Goal: Task Accomplishment & Management: Manage account settings

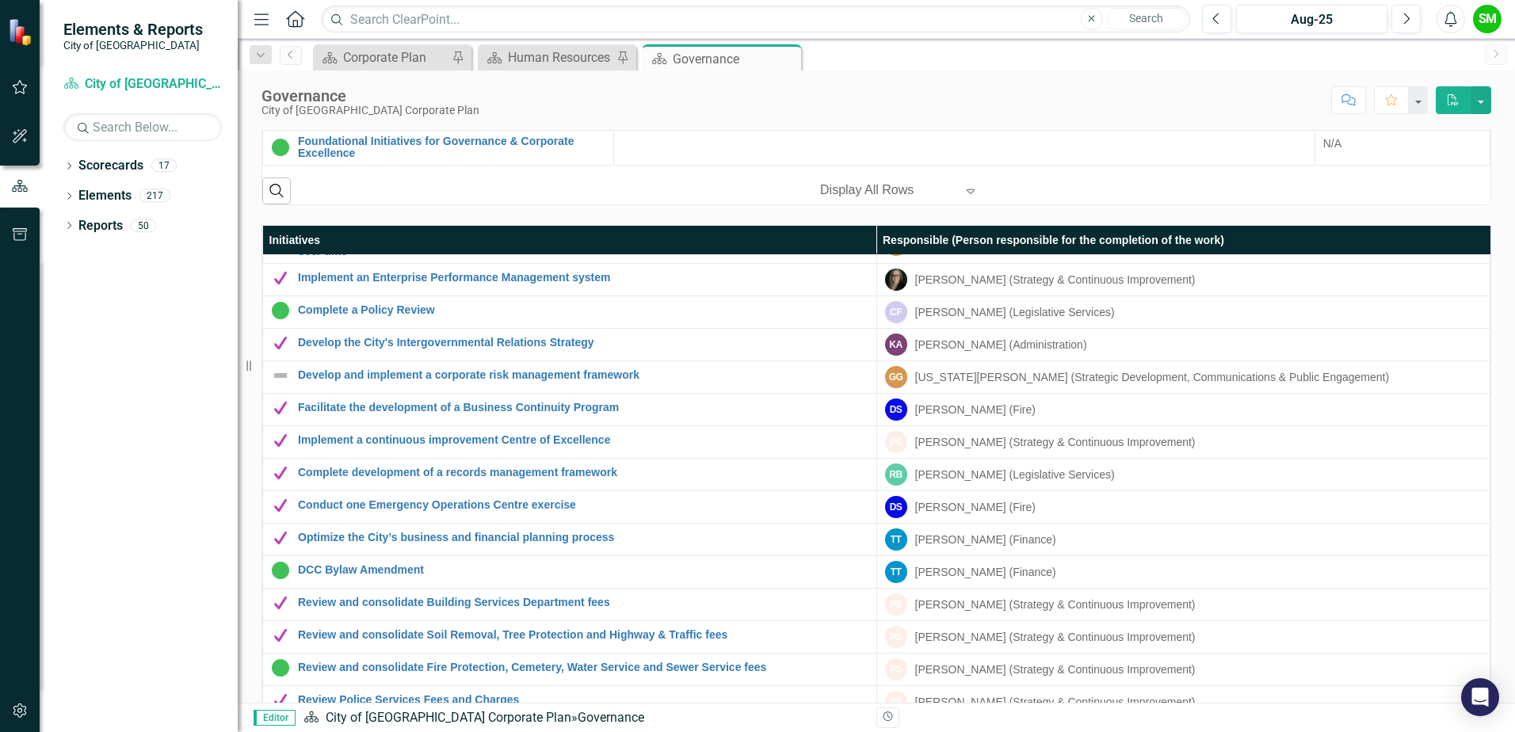
scroll to position [1008, 0]
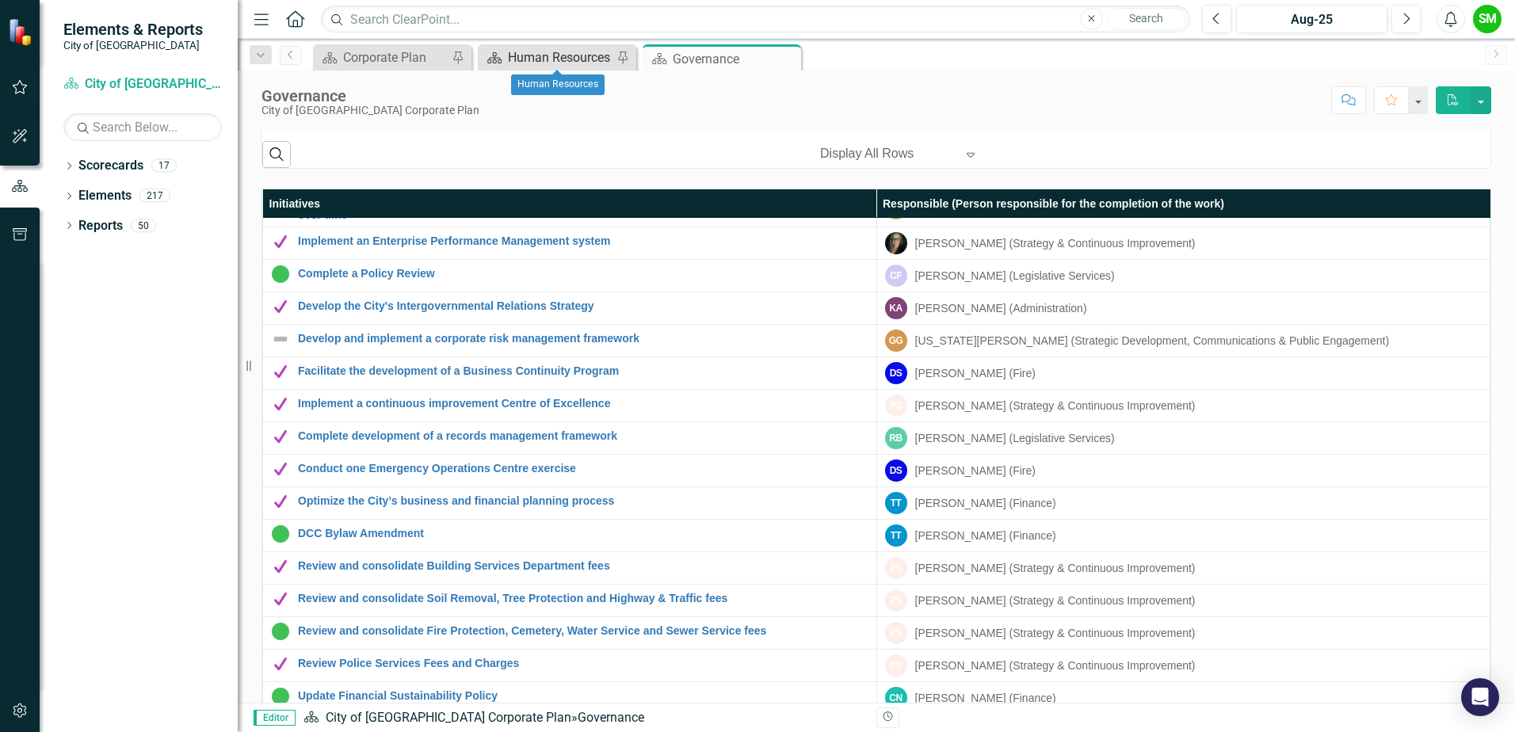
click at [569, 58] on div "Human Resources" at bounding box center [560, 58] width 105 height 20
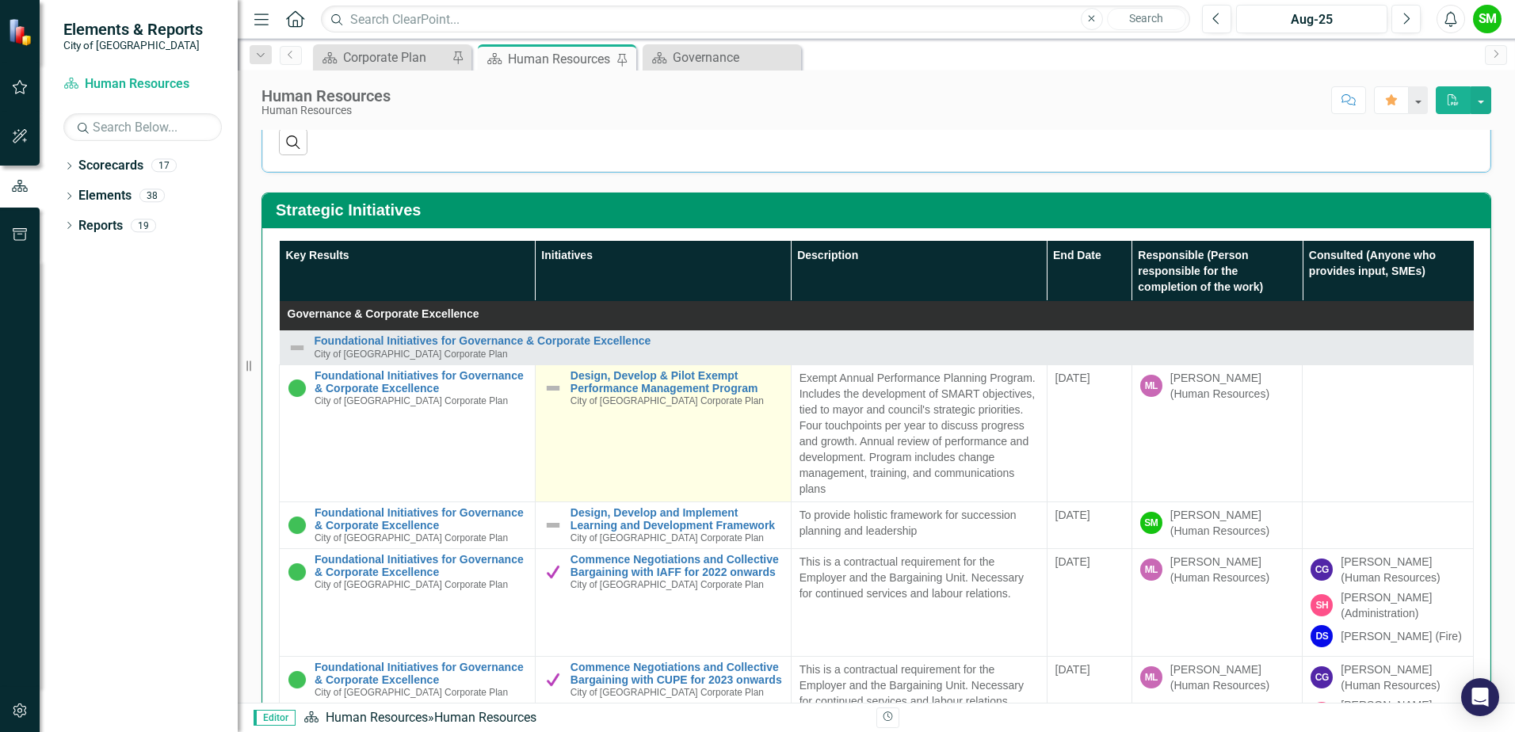
click at [550, 388] on img at bounding box center [553, 388] width 19 height 19
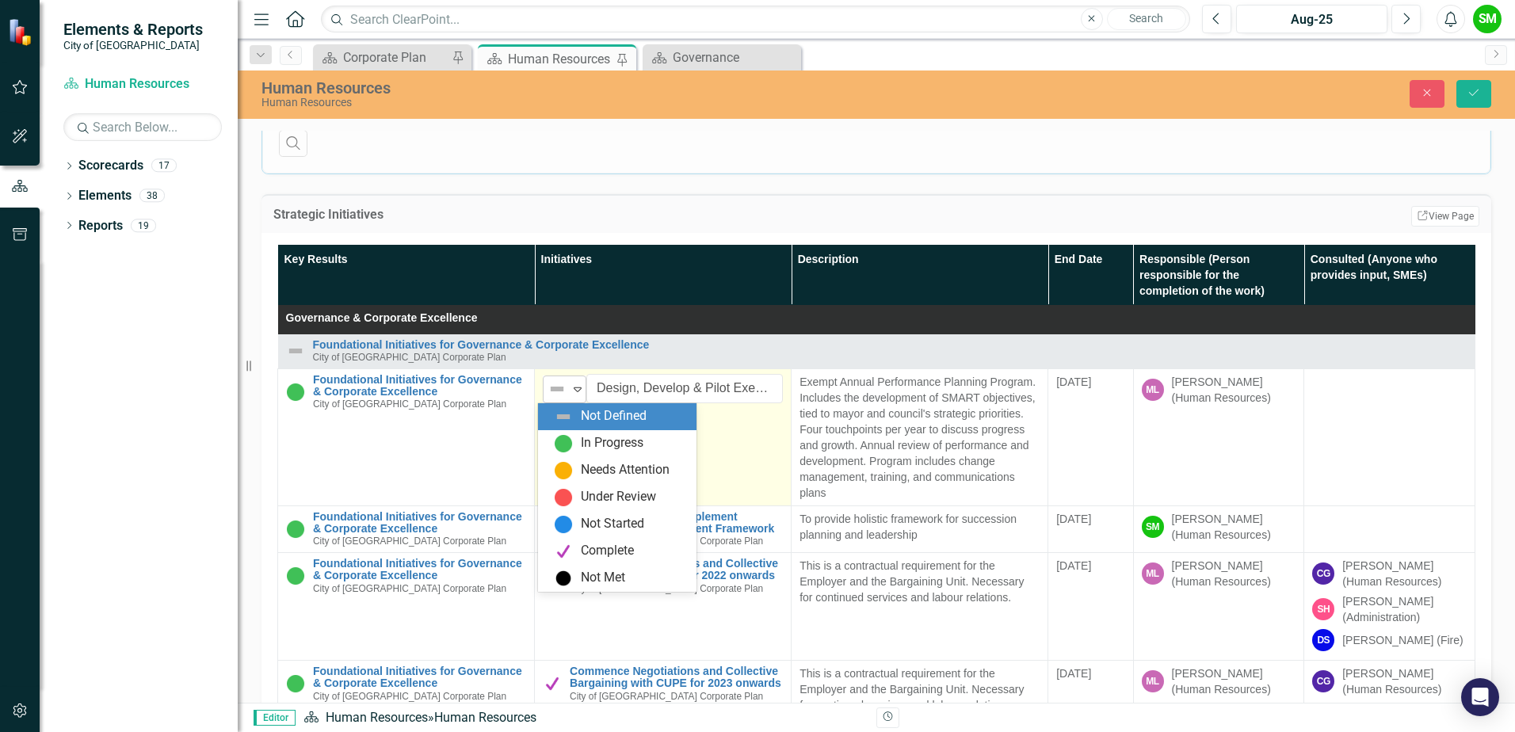
click at [570, 386] on icon "Expand" at bounding box center [578, 389] width 16 height 13
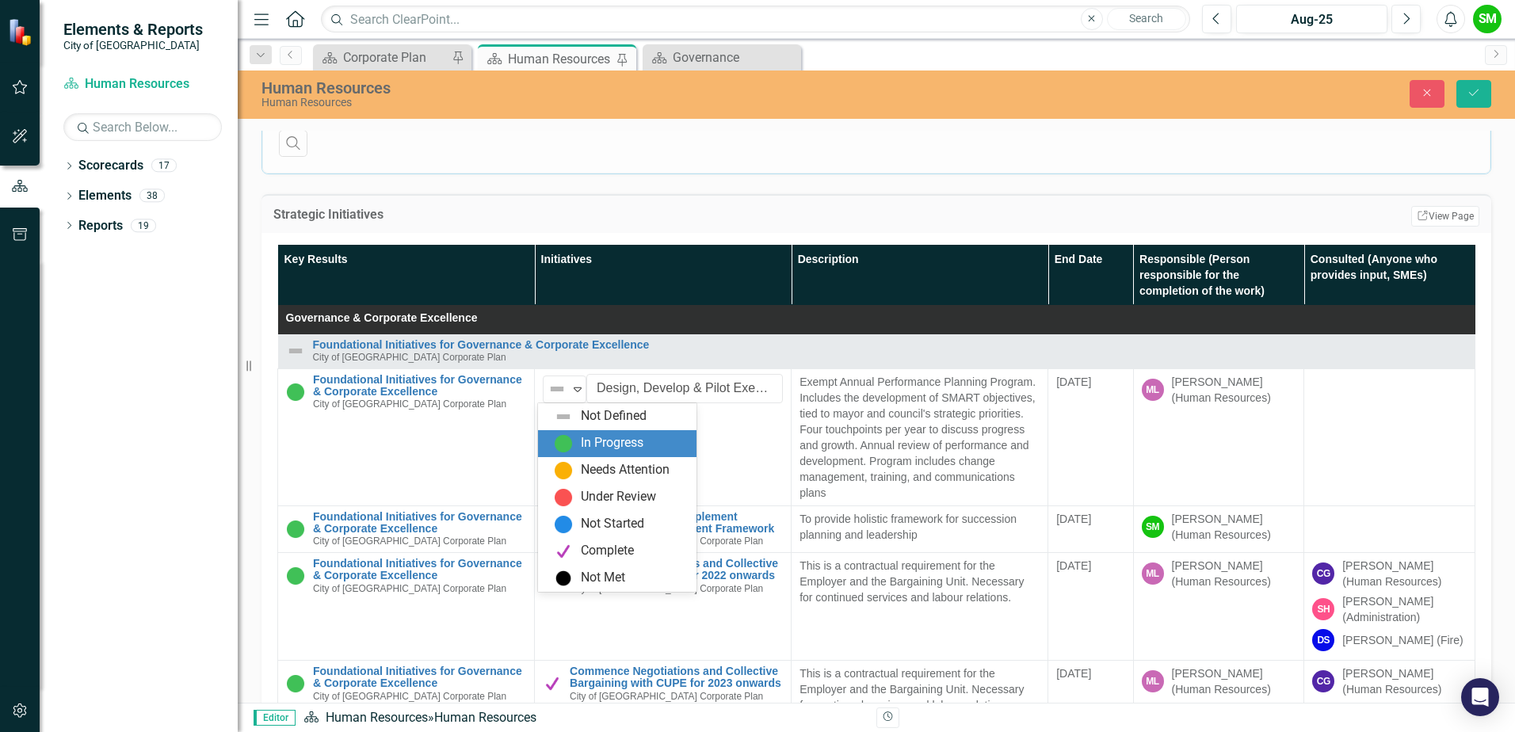
click at [578, 434] on div "In Progress" at bounding box center [620, 443] width 133 height 19
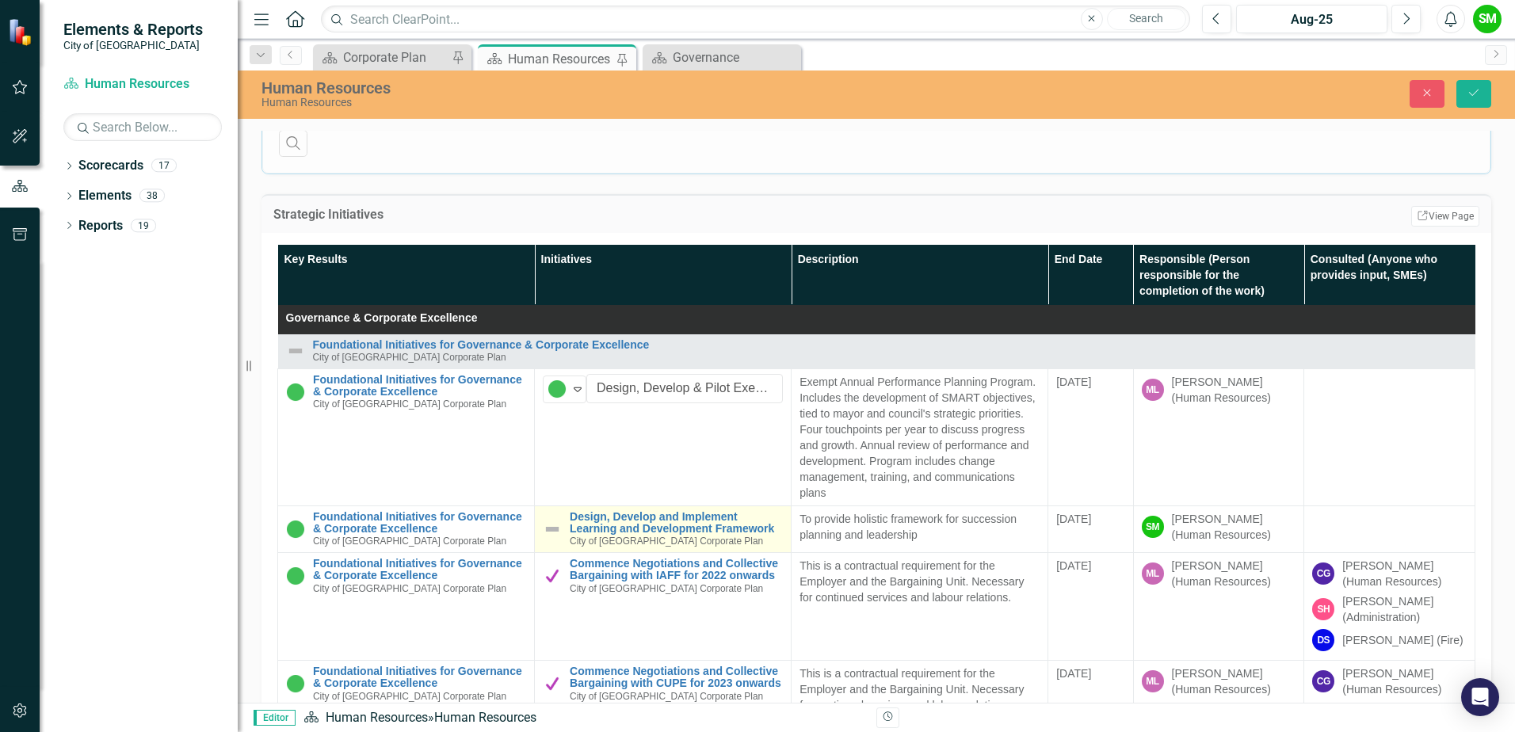
click at [551, 524] on img at bounding box center [552, 529] width 19 height 19
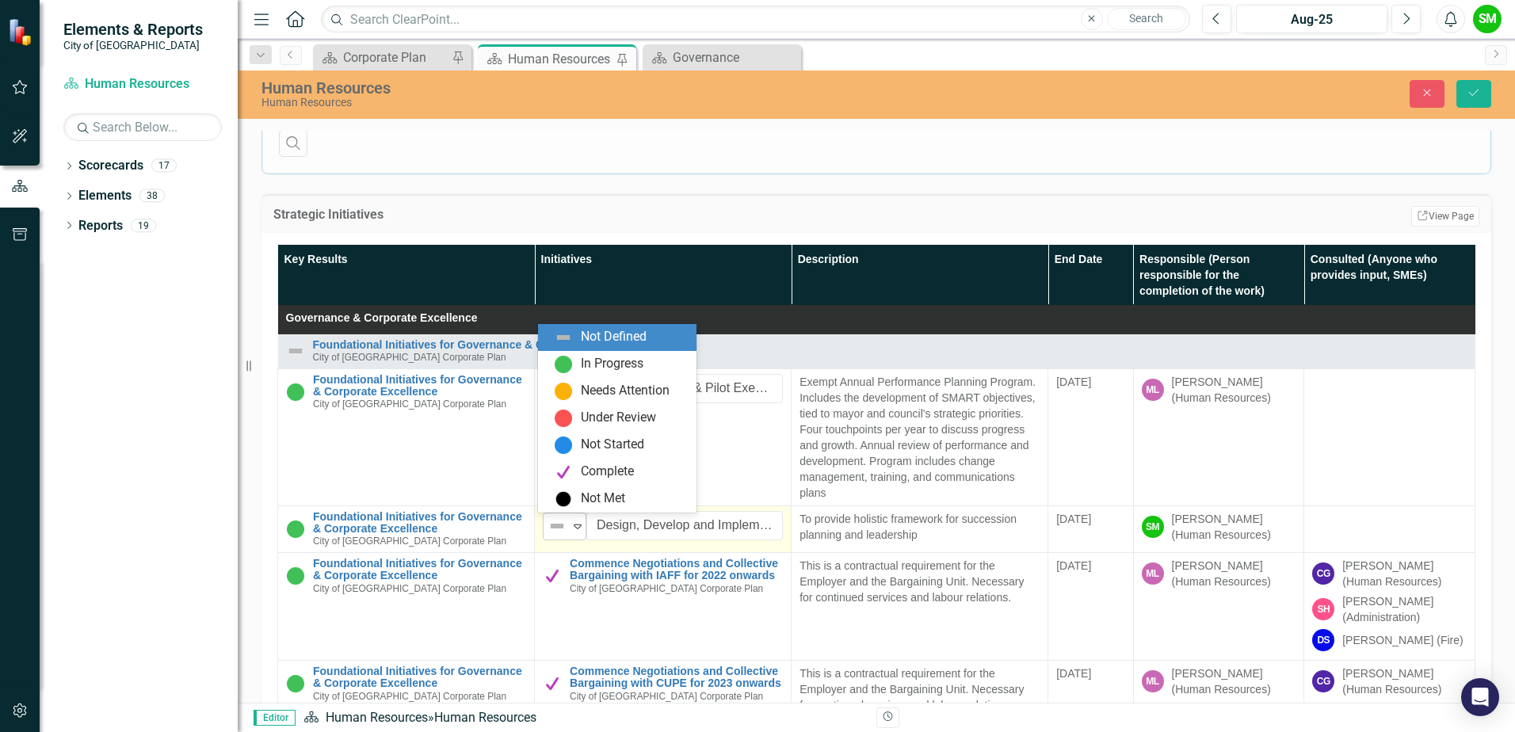
click at [573, 532] on icon "Expand" at bounding box center [578, 526] width 16 height 13
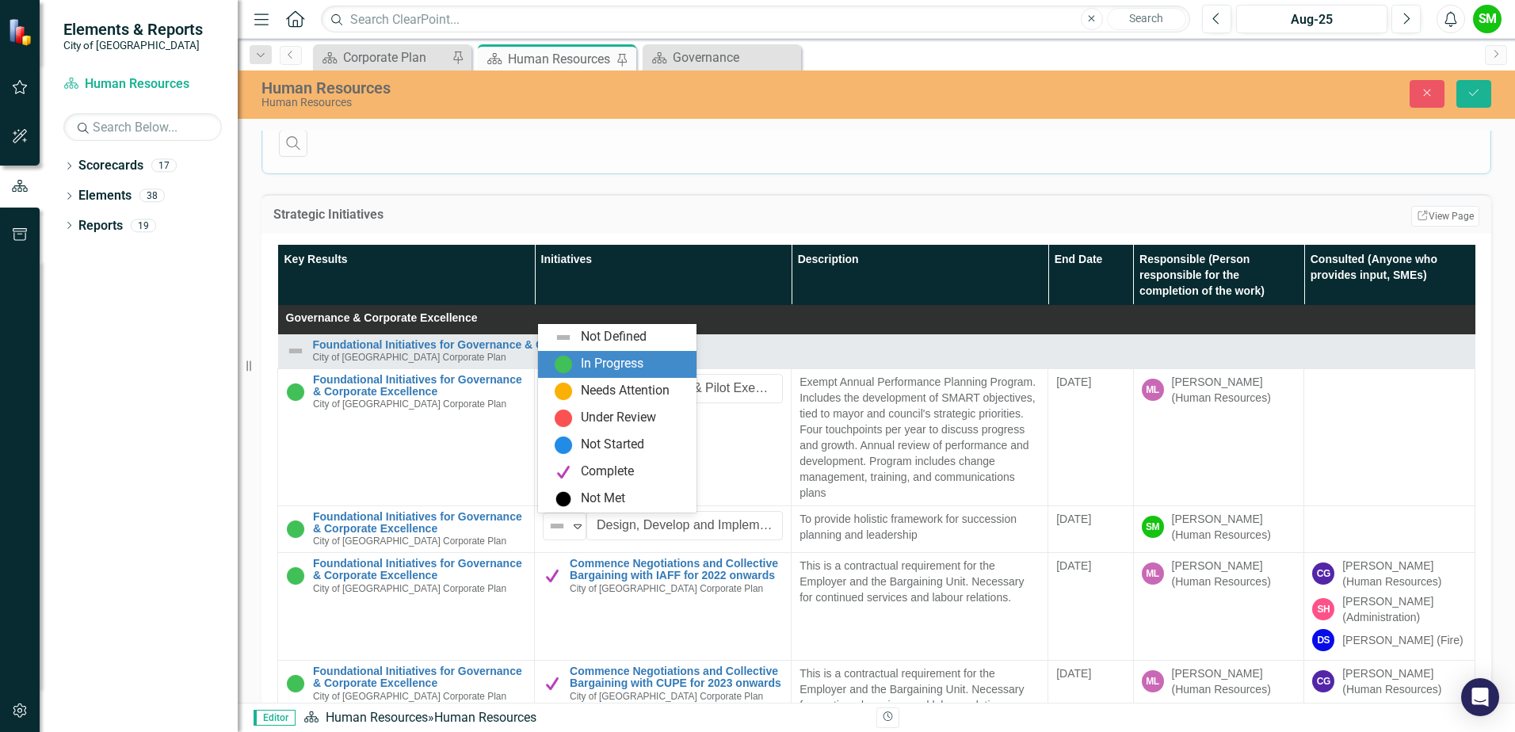
click at [558, 369] on img at bounding box center [563, 364] width 19 height 19
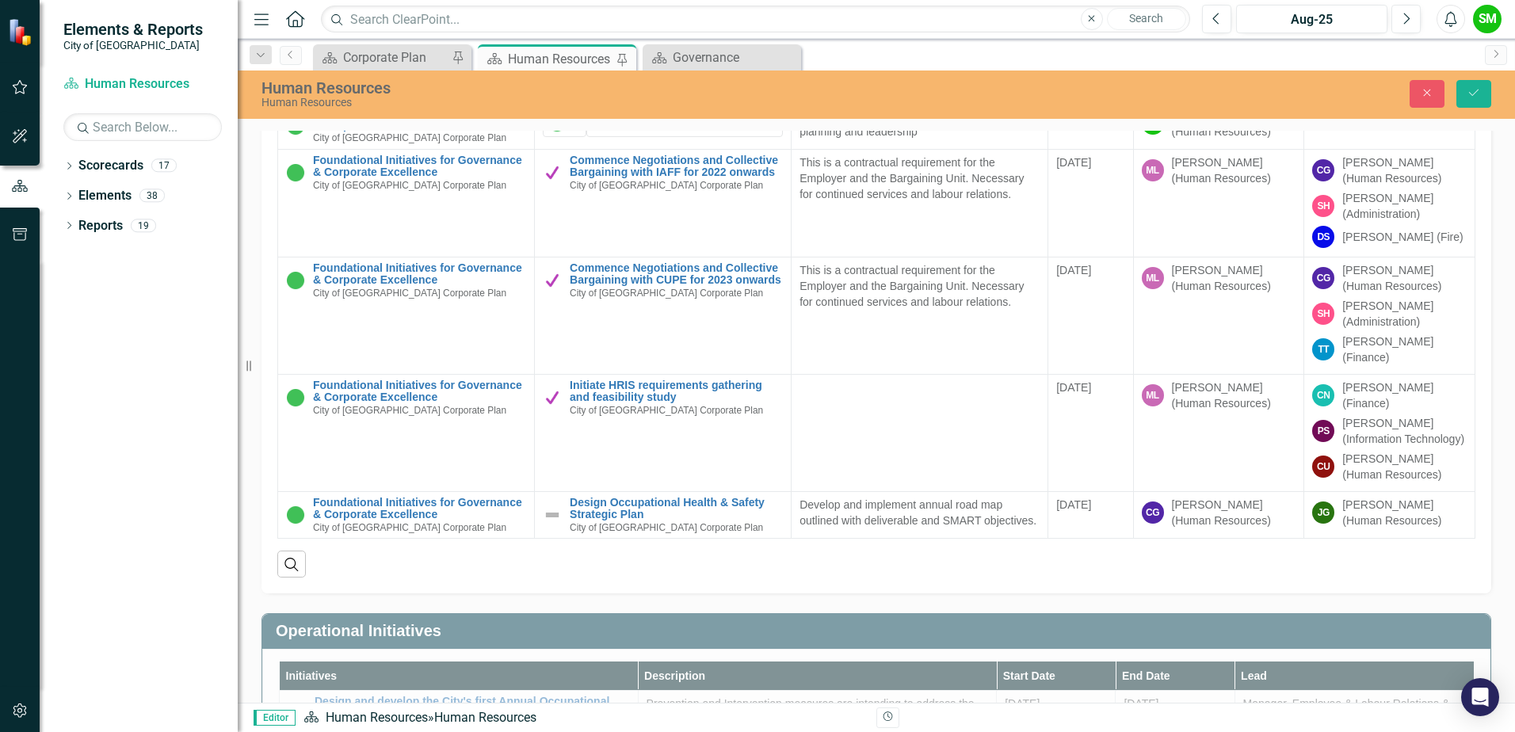
scroll to position [1030, 0]
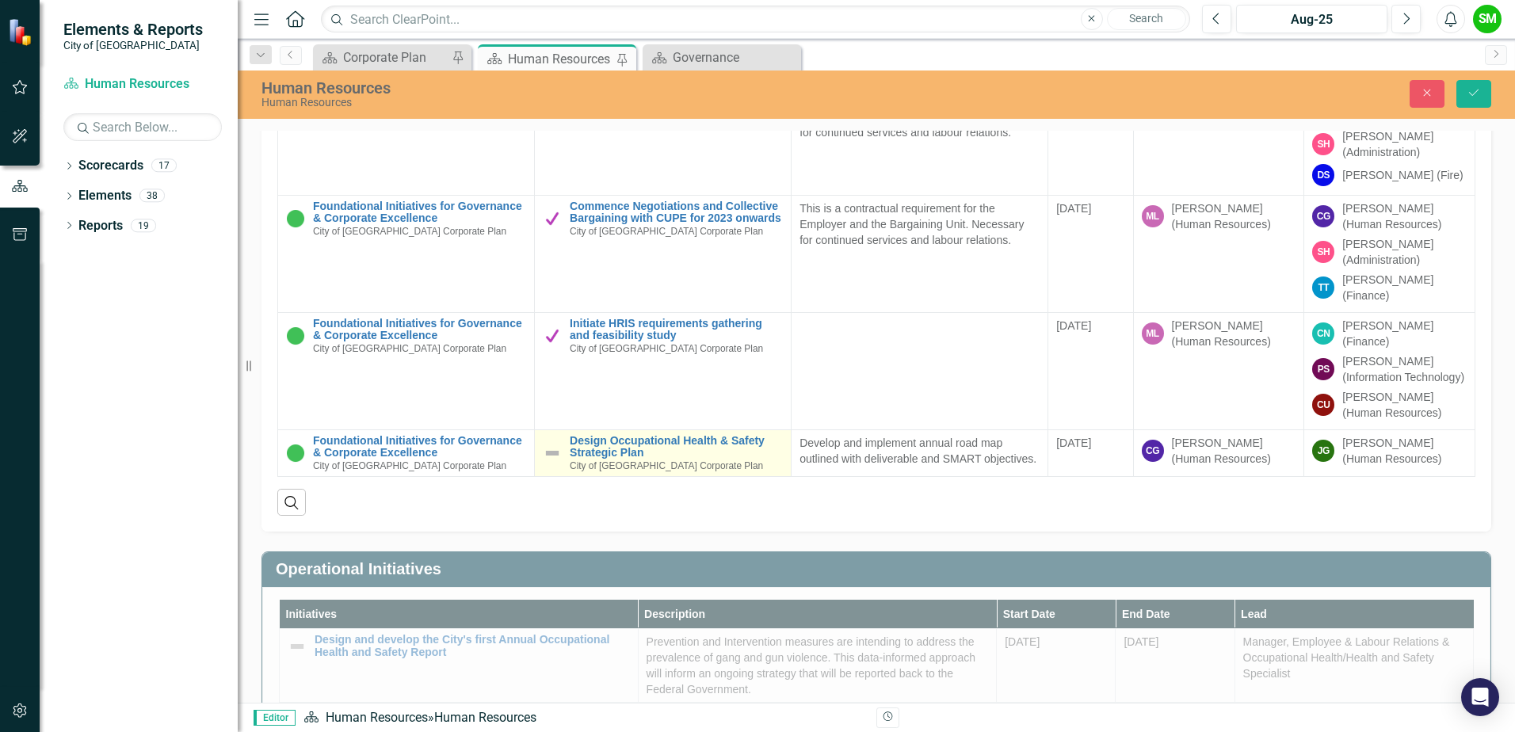
click at [543, 444] on img at bounding box center [552, 453] width 19 height 19
click at [550, 441] on img at bounding box center [557, 450] width 19 height 19
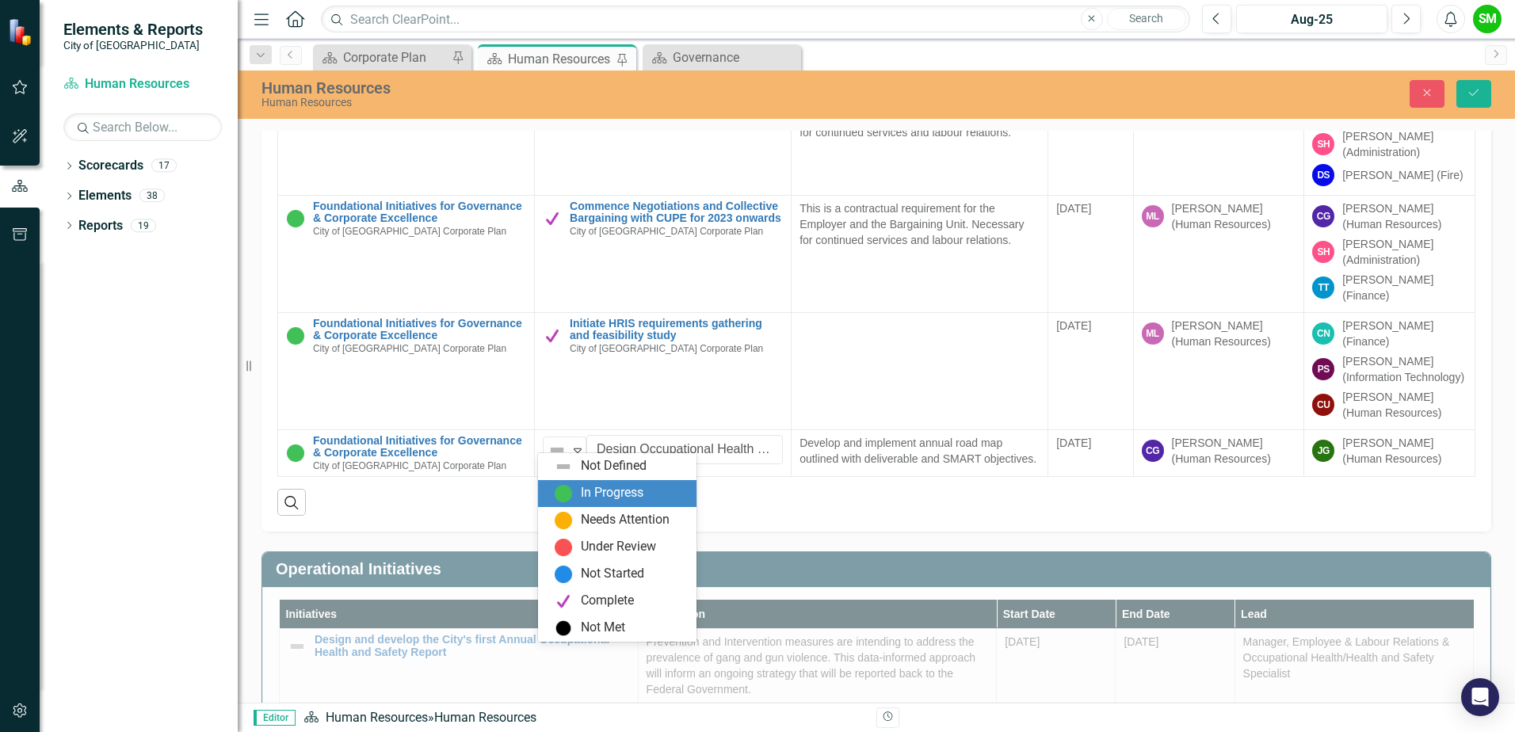
click at [564, 486] on img at bounding box center [563, 493] width 19 height 19
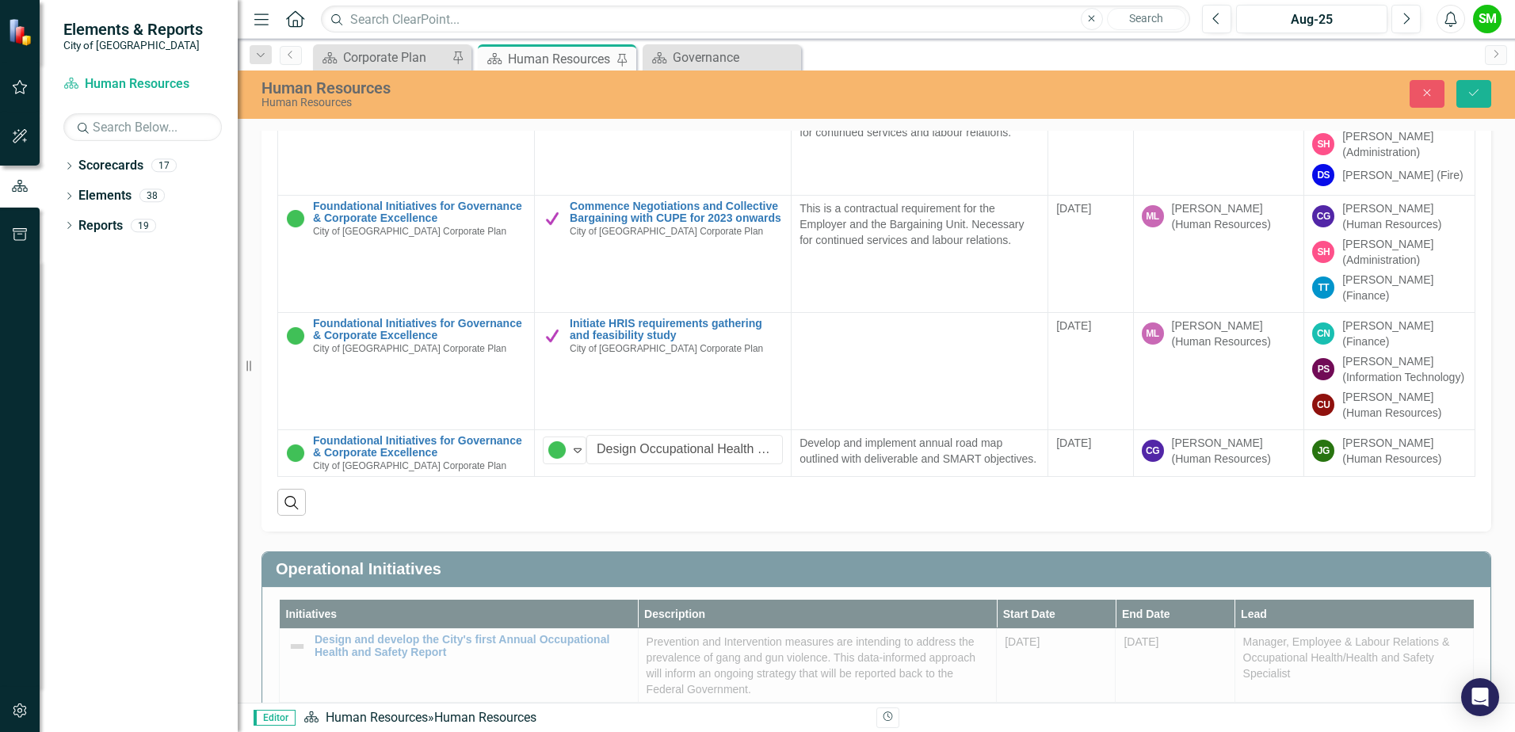
click at [665, 485] on div "Search" at bounding box center [876, 496] width 1198 height 39
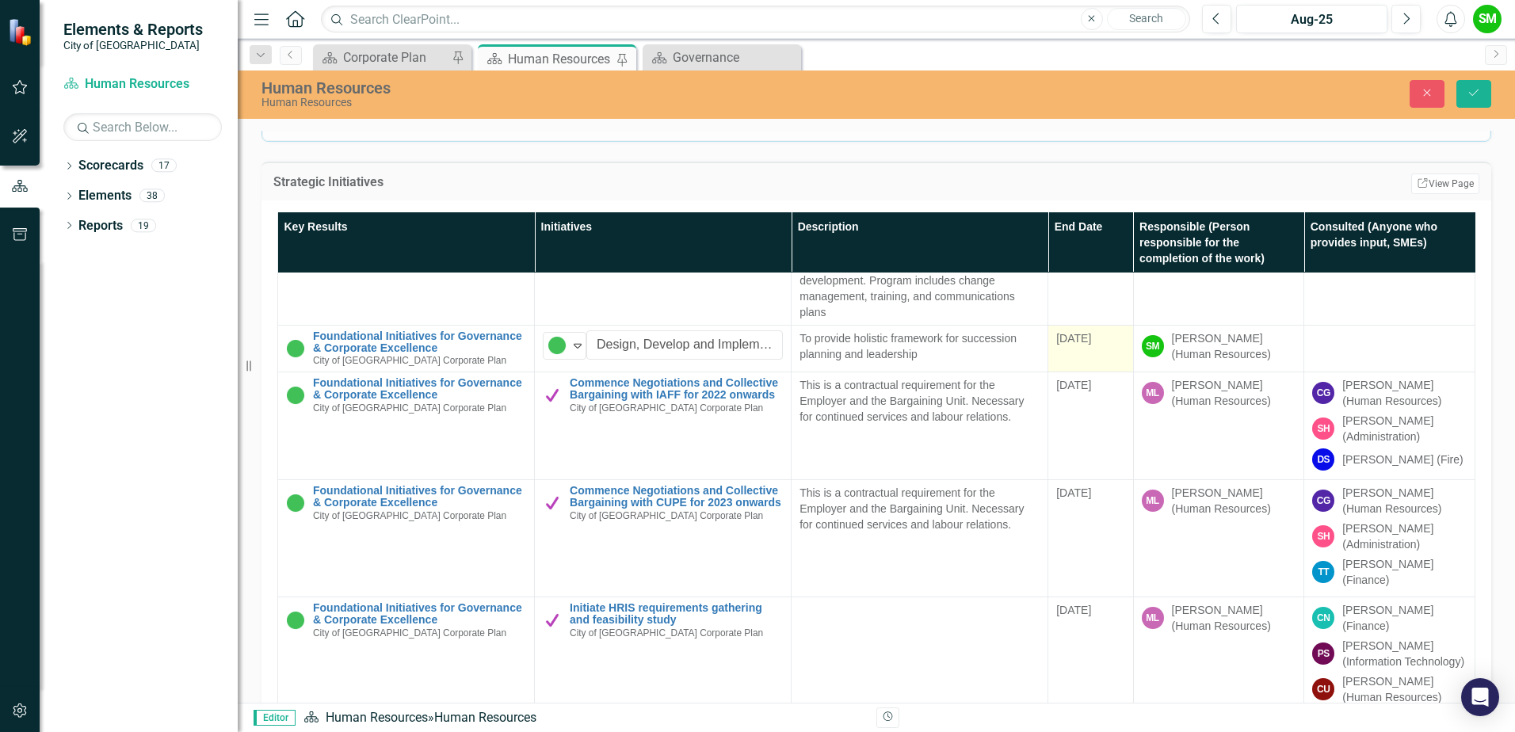
scroll to position [713, 0]
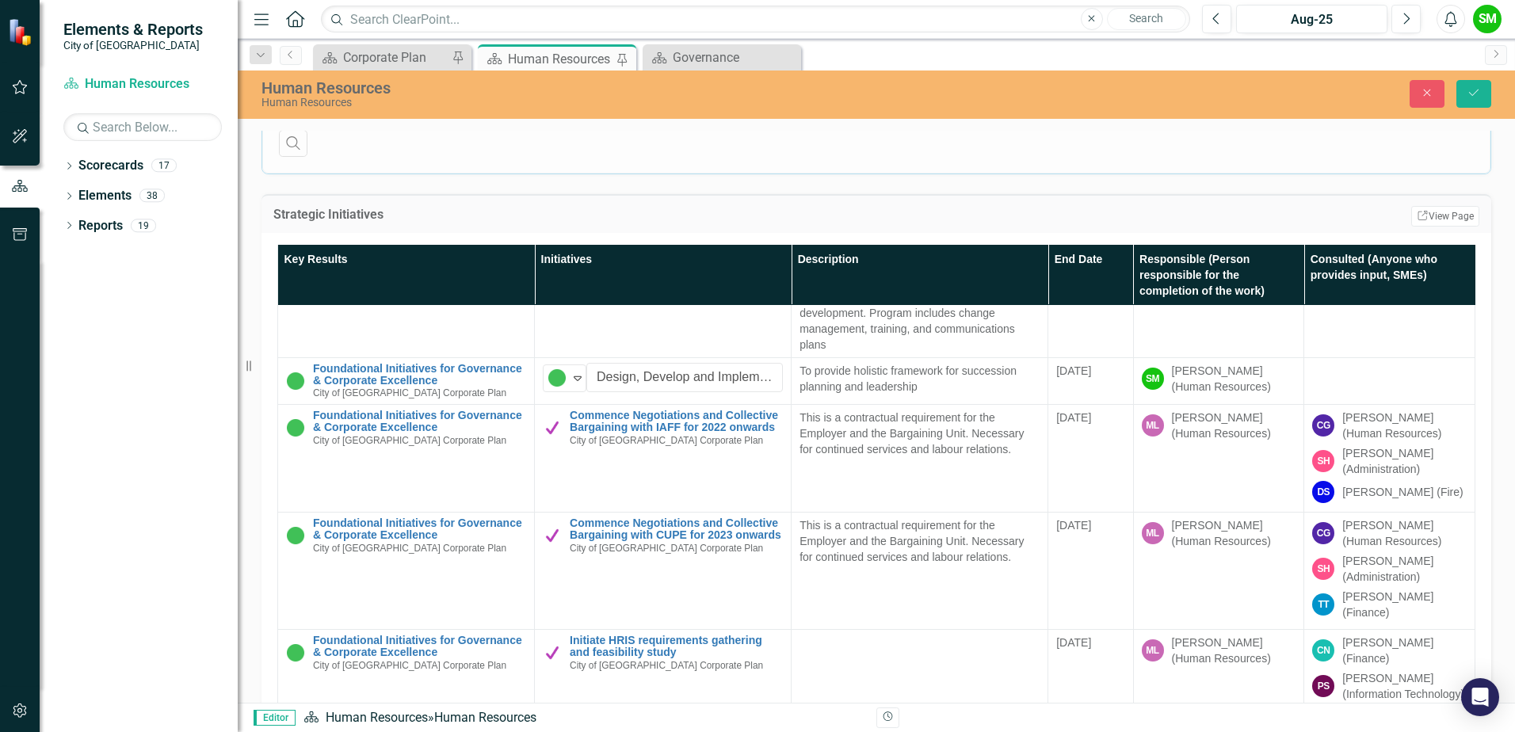
click at [1474, 78] on div "Human Resources Human Resources Close Save" at bounding box center [877, 93] width 1278 height 30
click at [1474, 83] on button "Save" at bounding box center [1474, 94] width 35 height 28
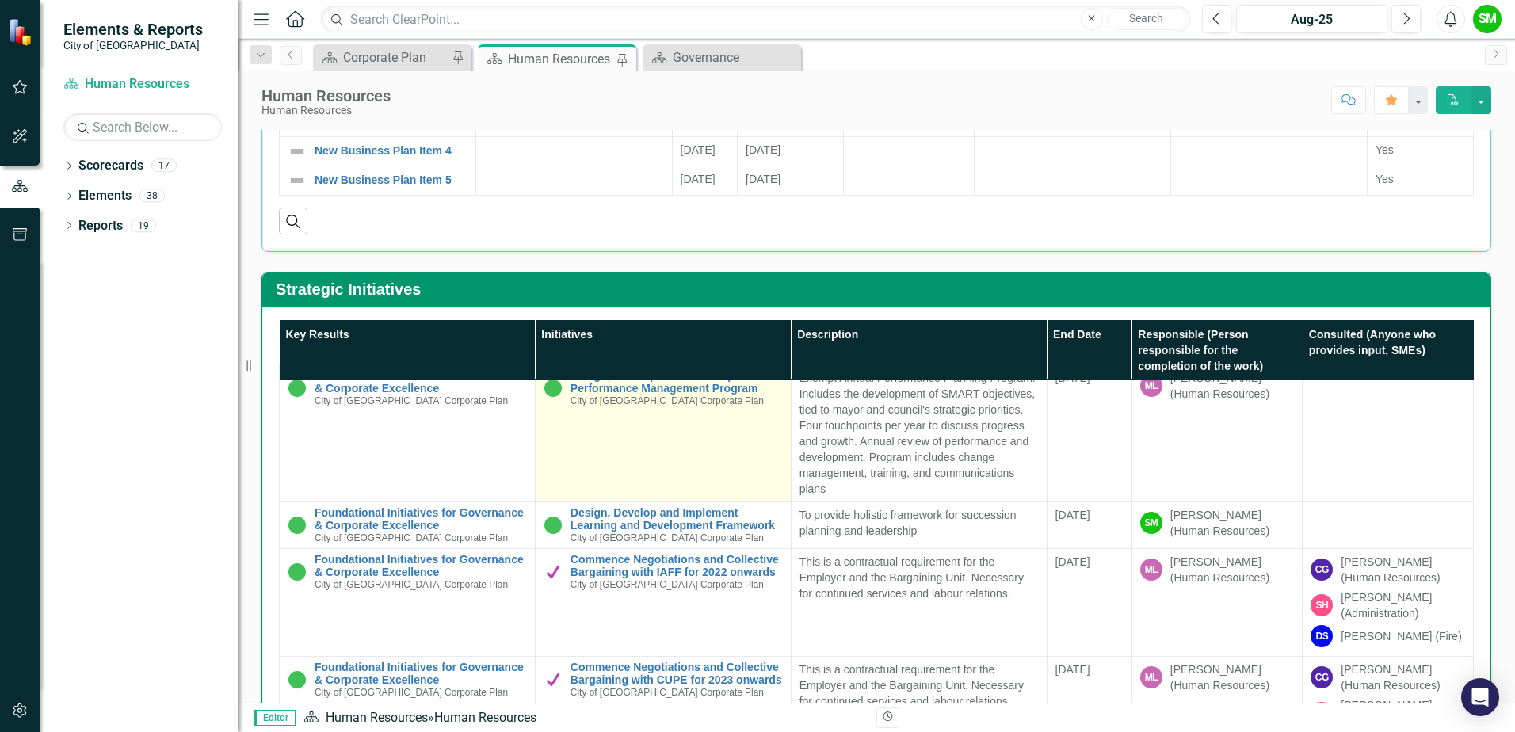
scroll to position [0, 0]
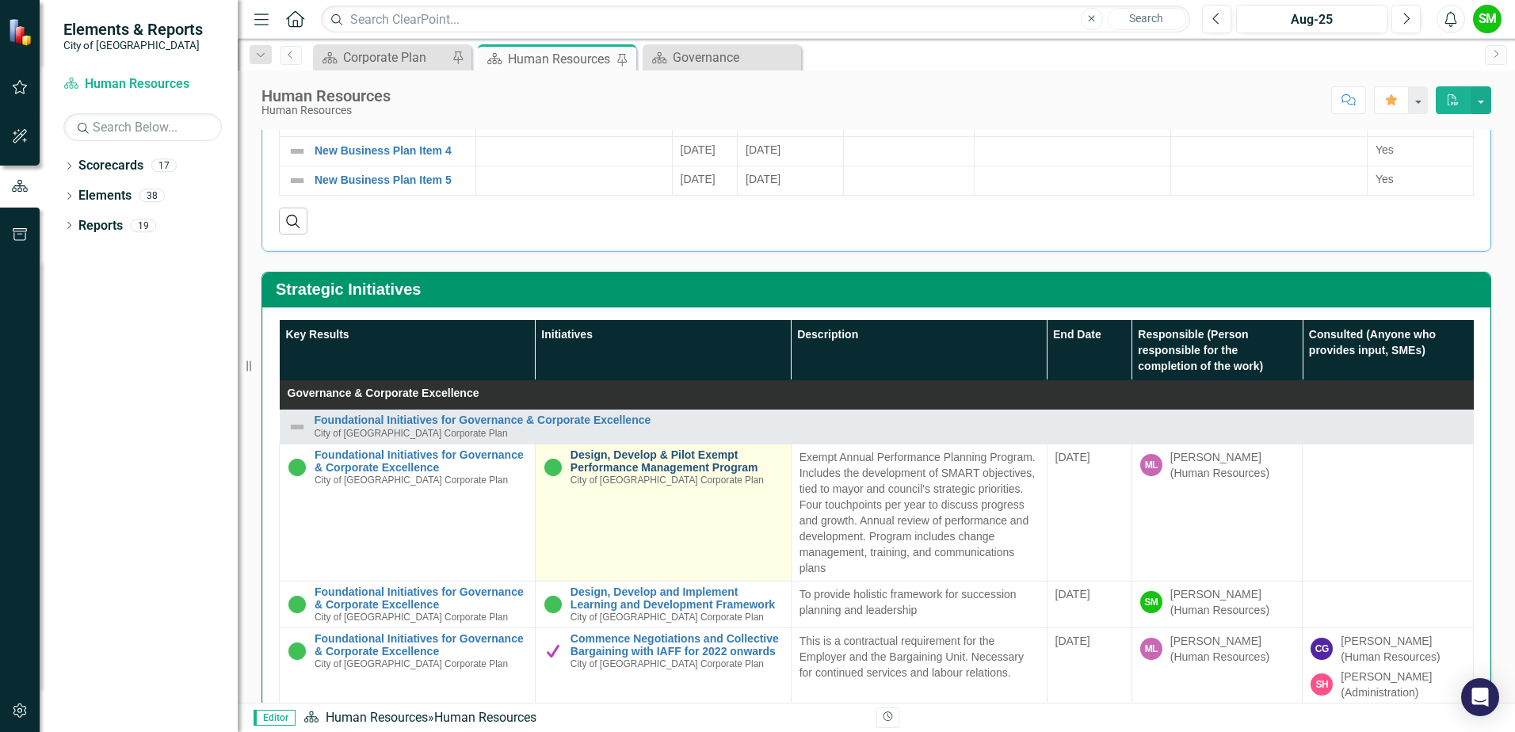
click at [672, 457] on link "Design, Develop & Pilot Exempt Performance Management Program" at bounding box center [677, 461] width 212 height 25
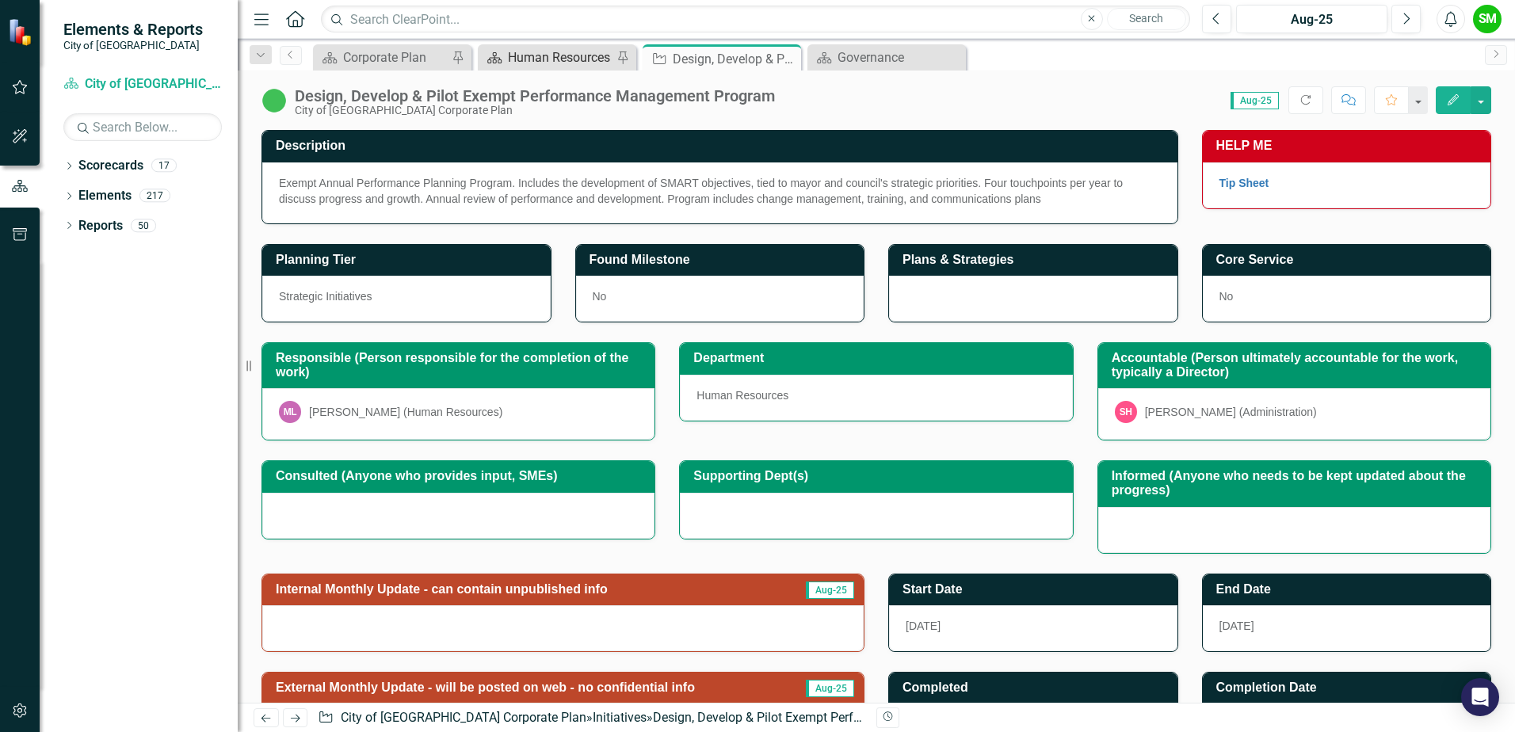
click at [533, 61] on div "Human Resources" at bounding box center [560, 58] width 105 height 20
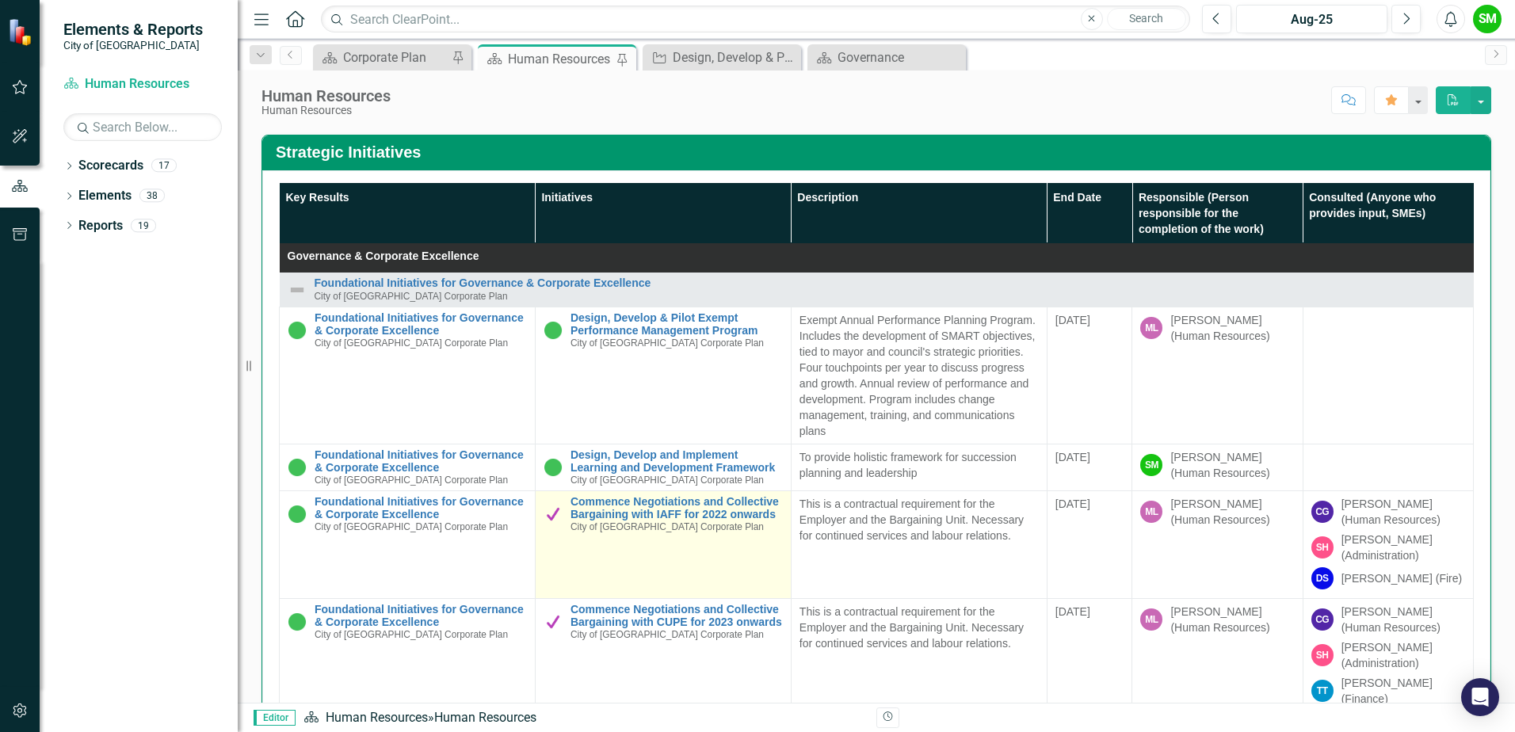
scroll to position [793, 0]
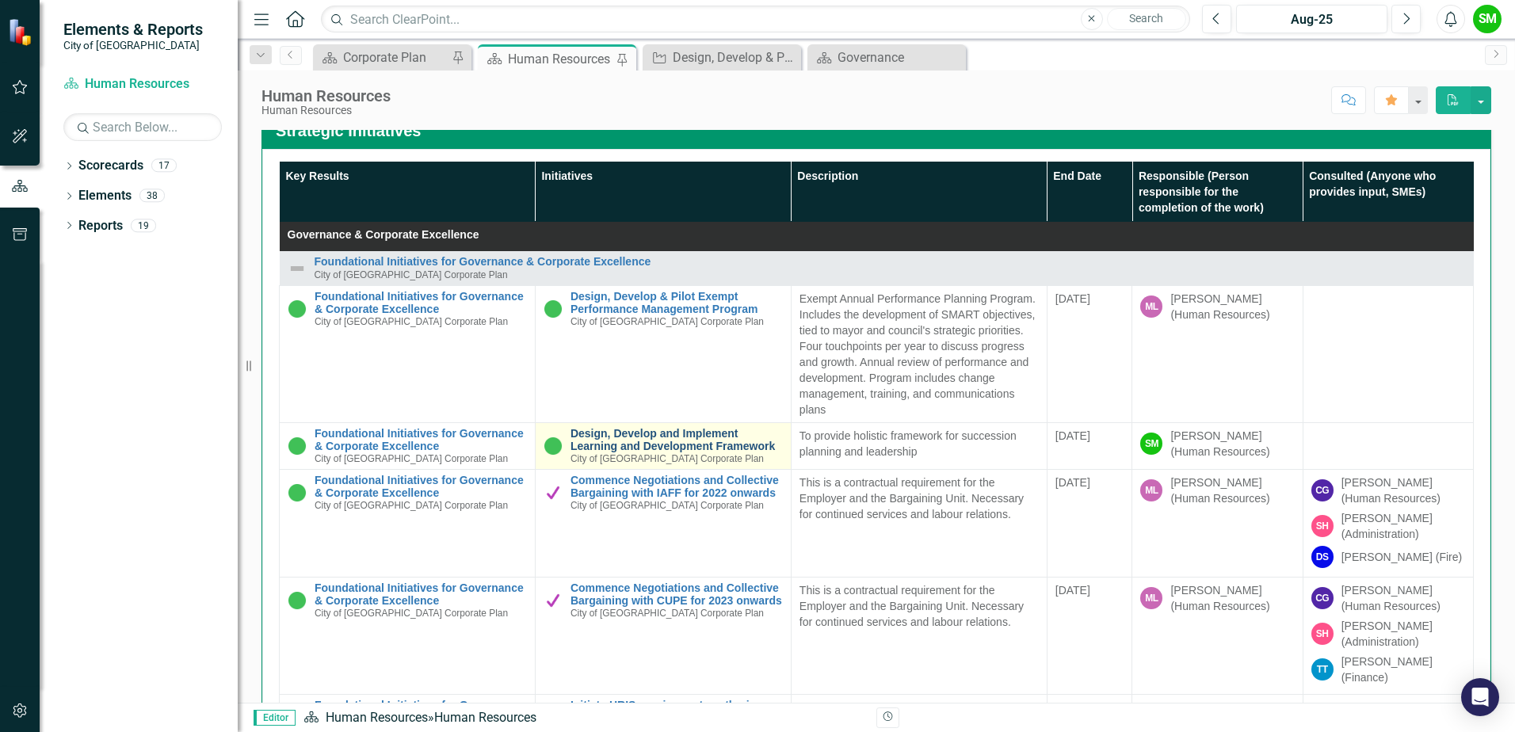
click at [636, 438] on link "Design, Develop and Implement Learning and Development Framework" at bounding box center [677, 440] width 212 height 25
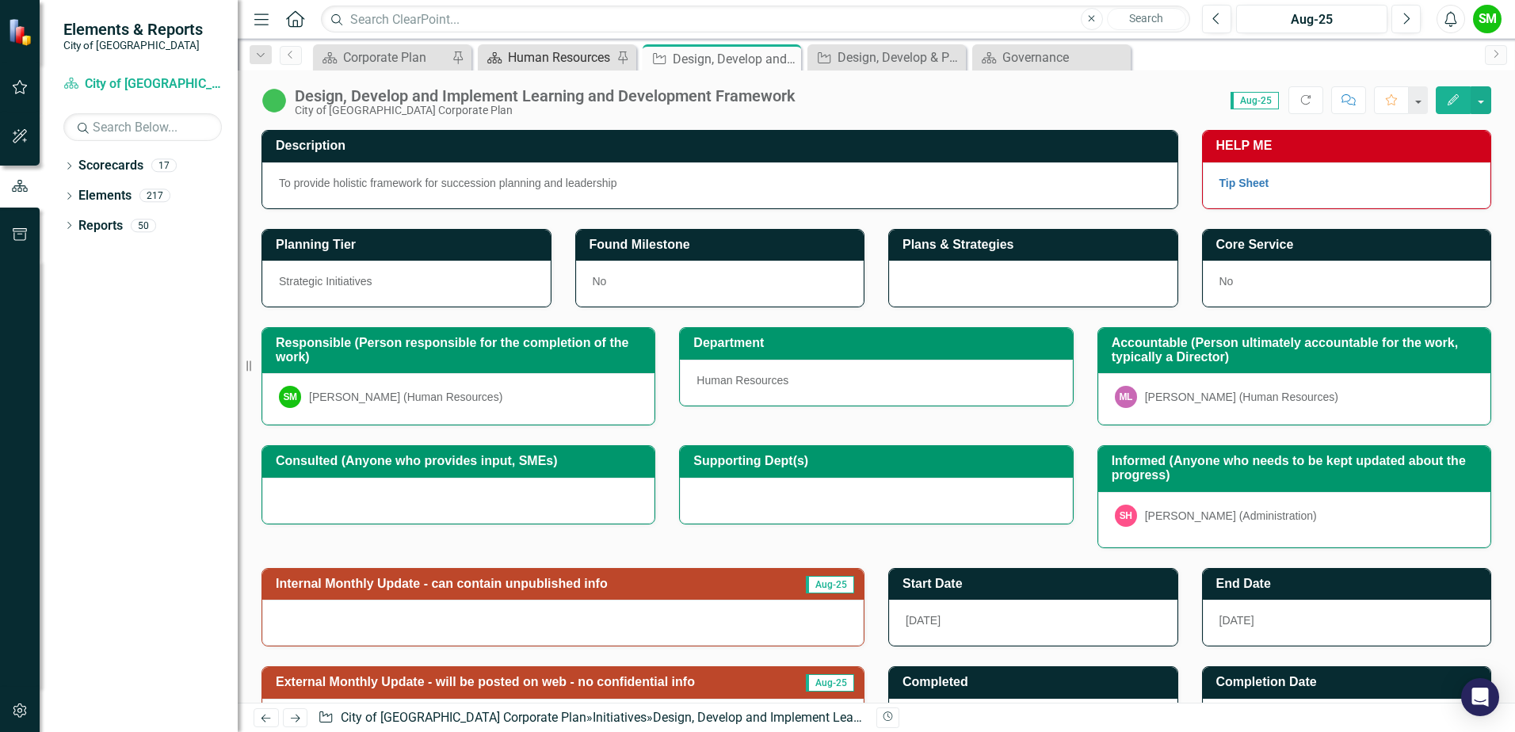
click at [541, 65] on div "Human Resources" at bounding box center [560, 58] width 105 height 20
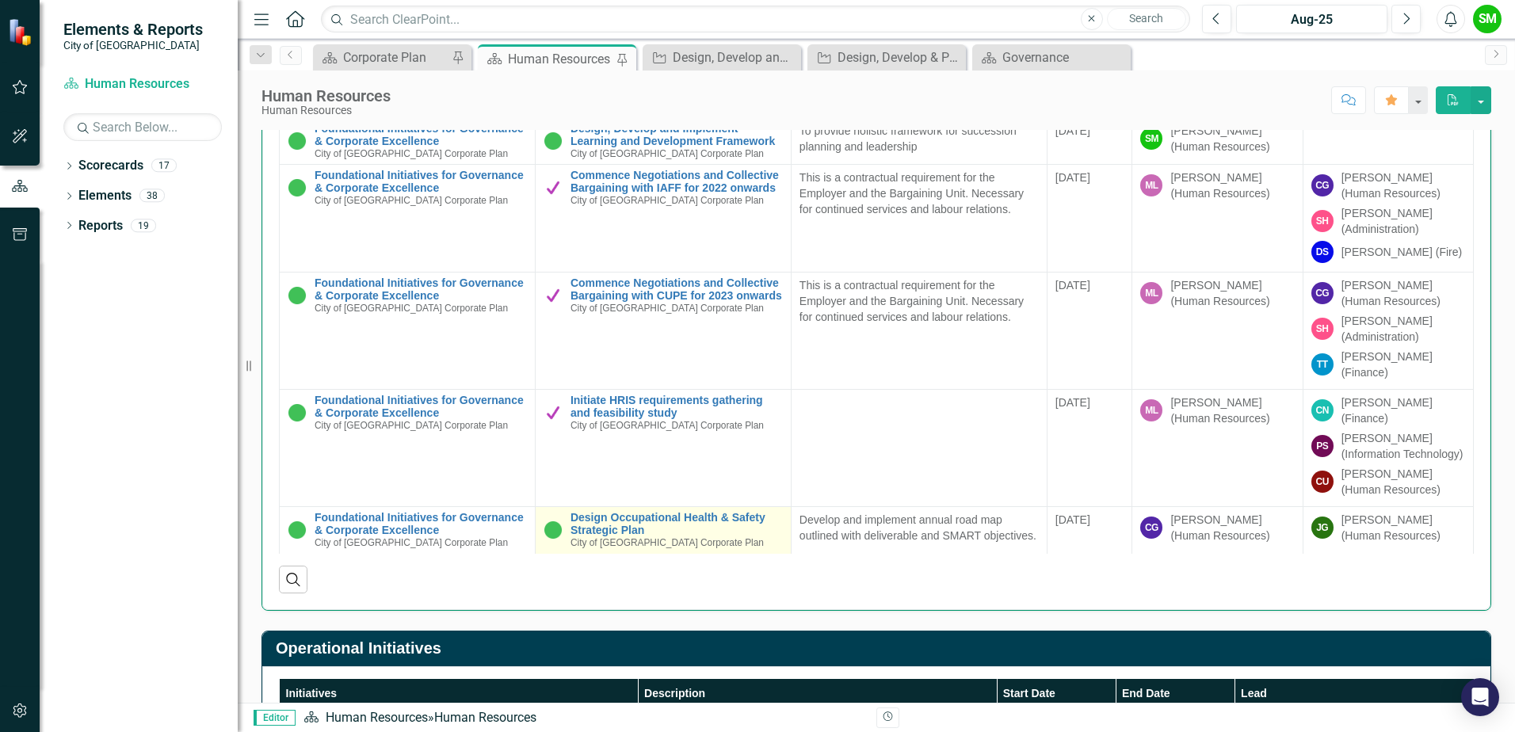
scroll to position [951, 0]
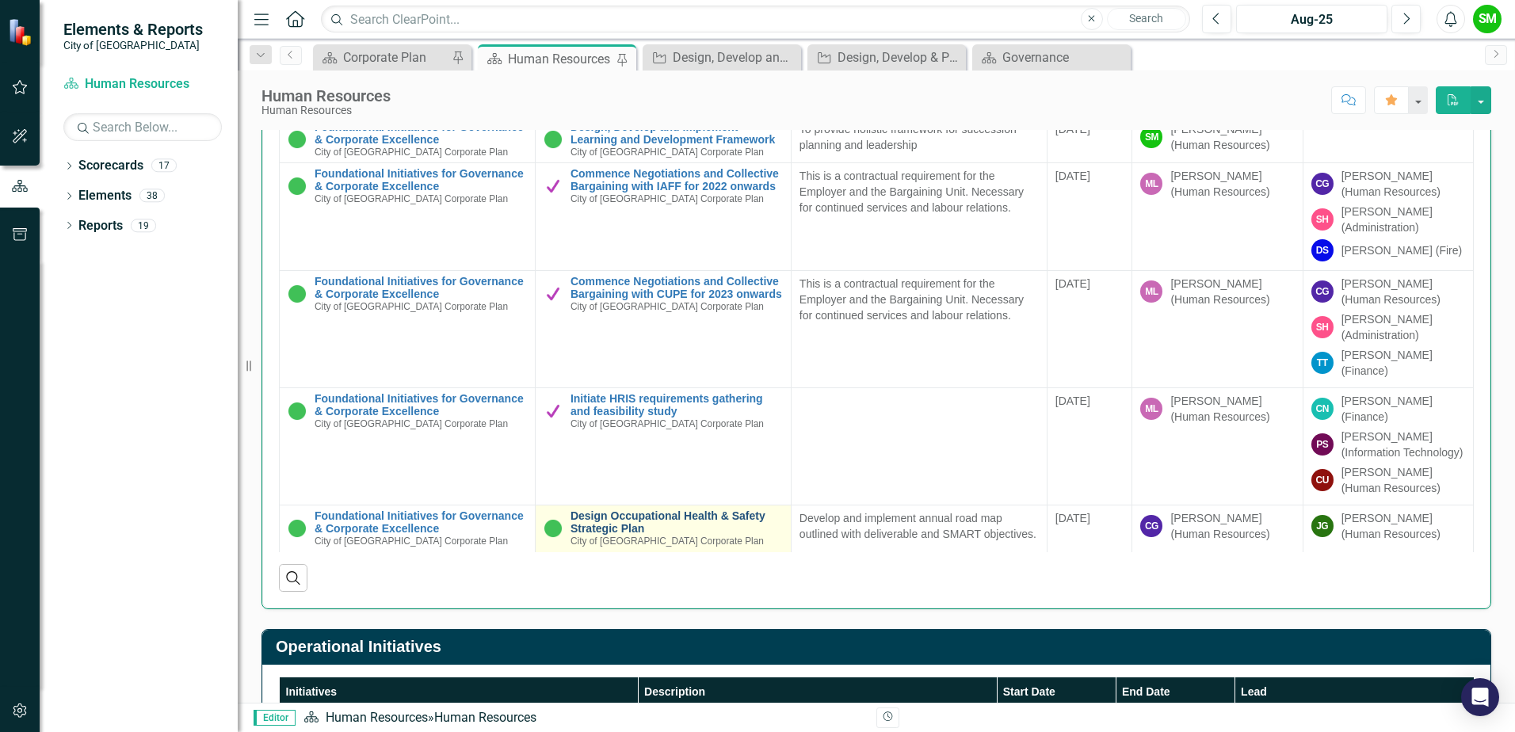
click at [613, 510] on link "Design Occupational Health & Safety Strategic Plan" at bounding box center [677, 522] width 212 height 25
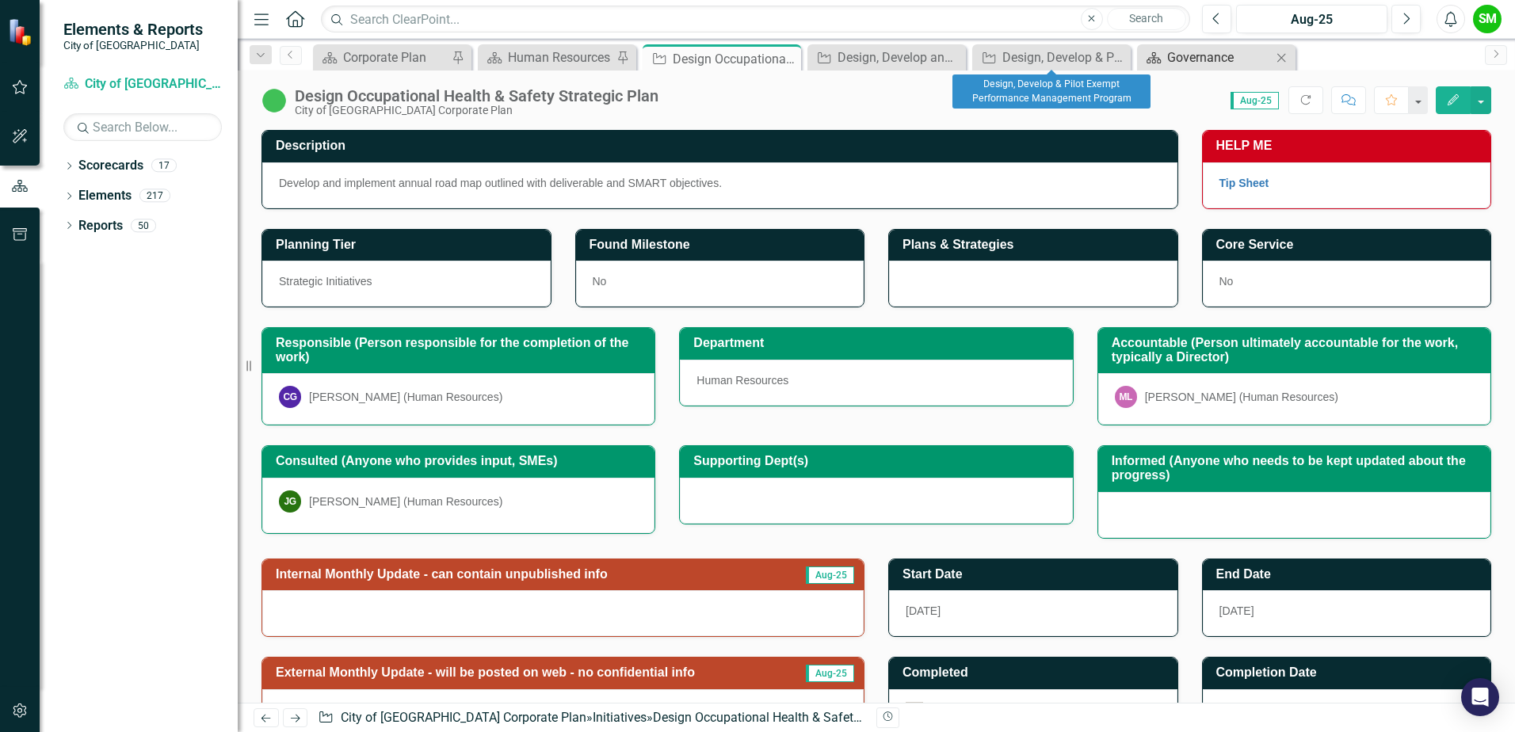
click at [1185, 51] on div "Governance" at bounding box center [1220, 58] width 105 height 20
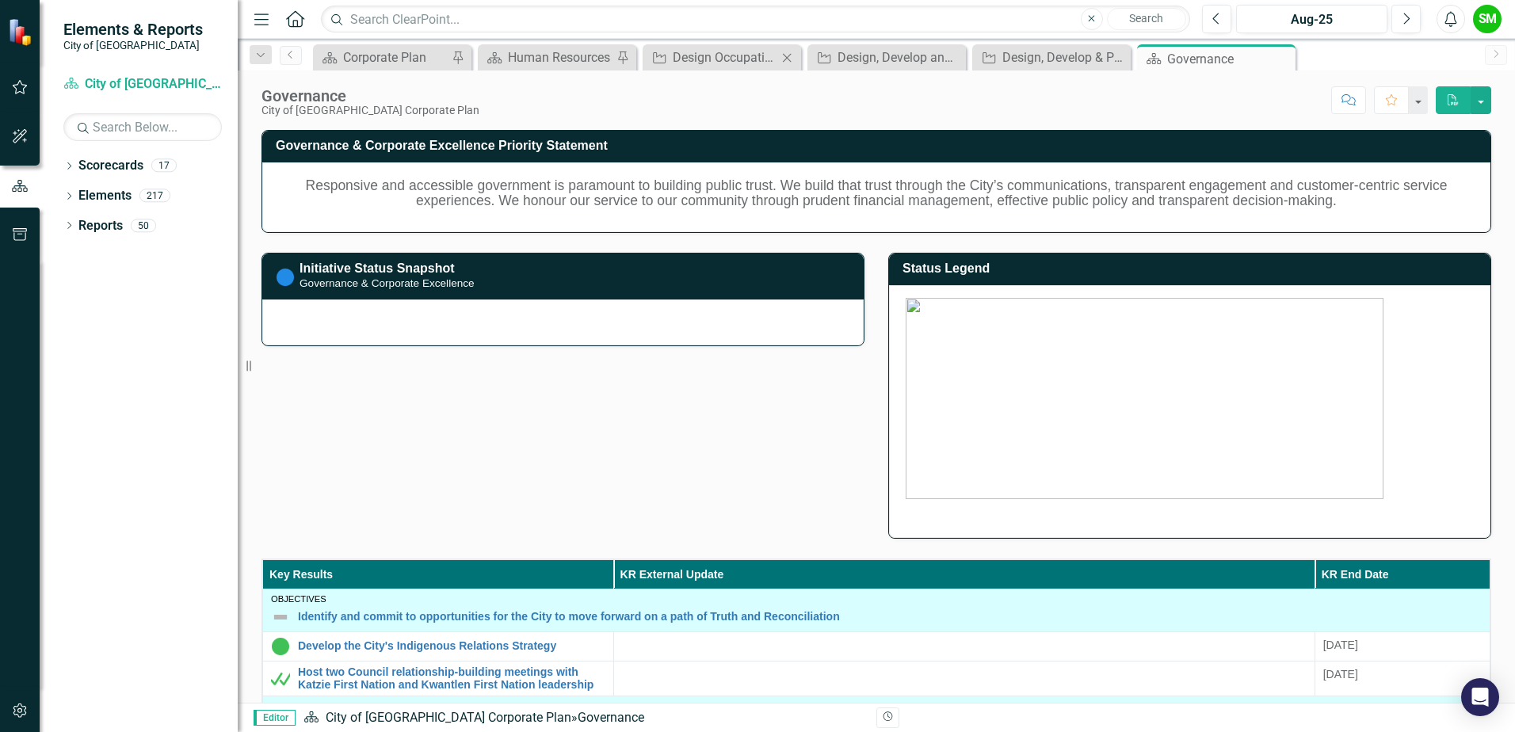
click at [733, 47] on div "Initiative Design Occupational Health & Safety Strategic Plan Close" at bounding box center [722, 57] width 159 height 26
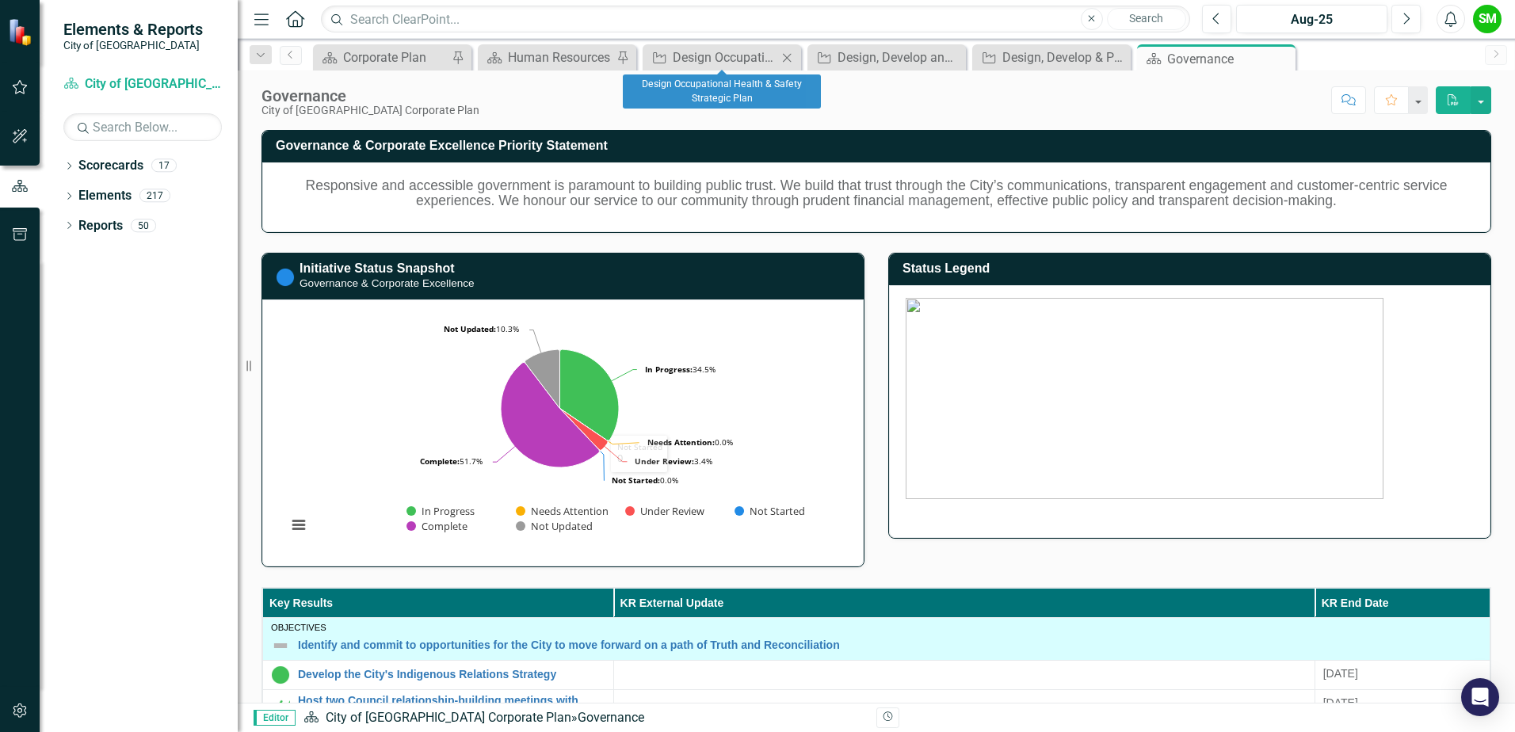
click at [770, 69] on div "Initiative Design Occupational Health & Safety Strategic Plan Close" at bounding box center [722, 57] width 159 height 26
click at [741, 62] on div "Design Occupational Health & Safety Strategic Plan" at bounding box center [725, 58] width 105 height 20
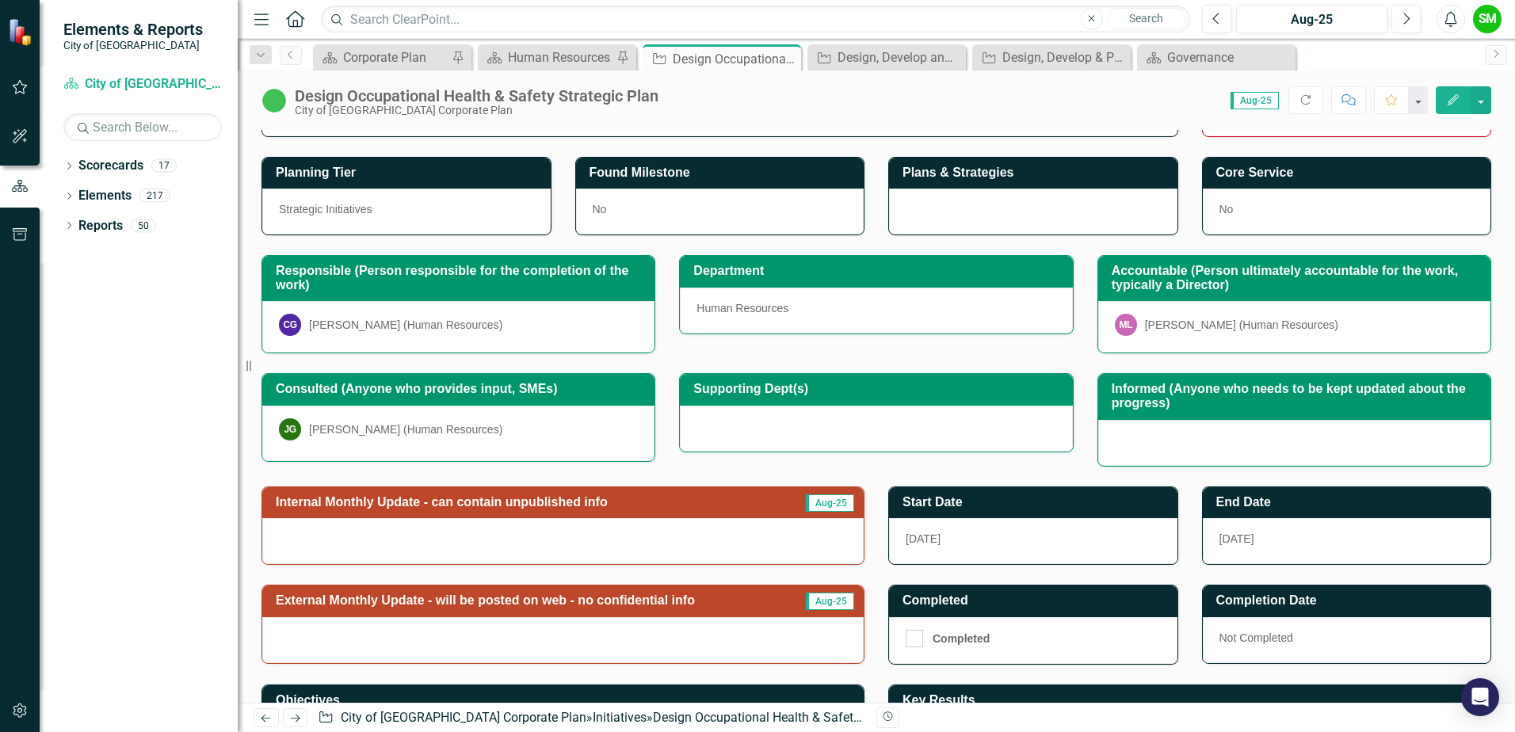
scroll to position [174, 0]
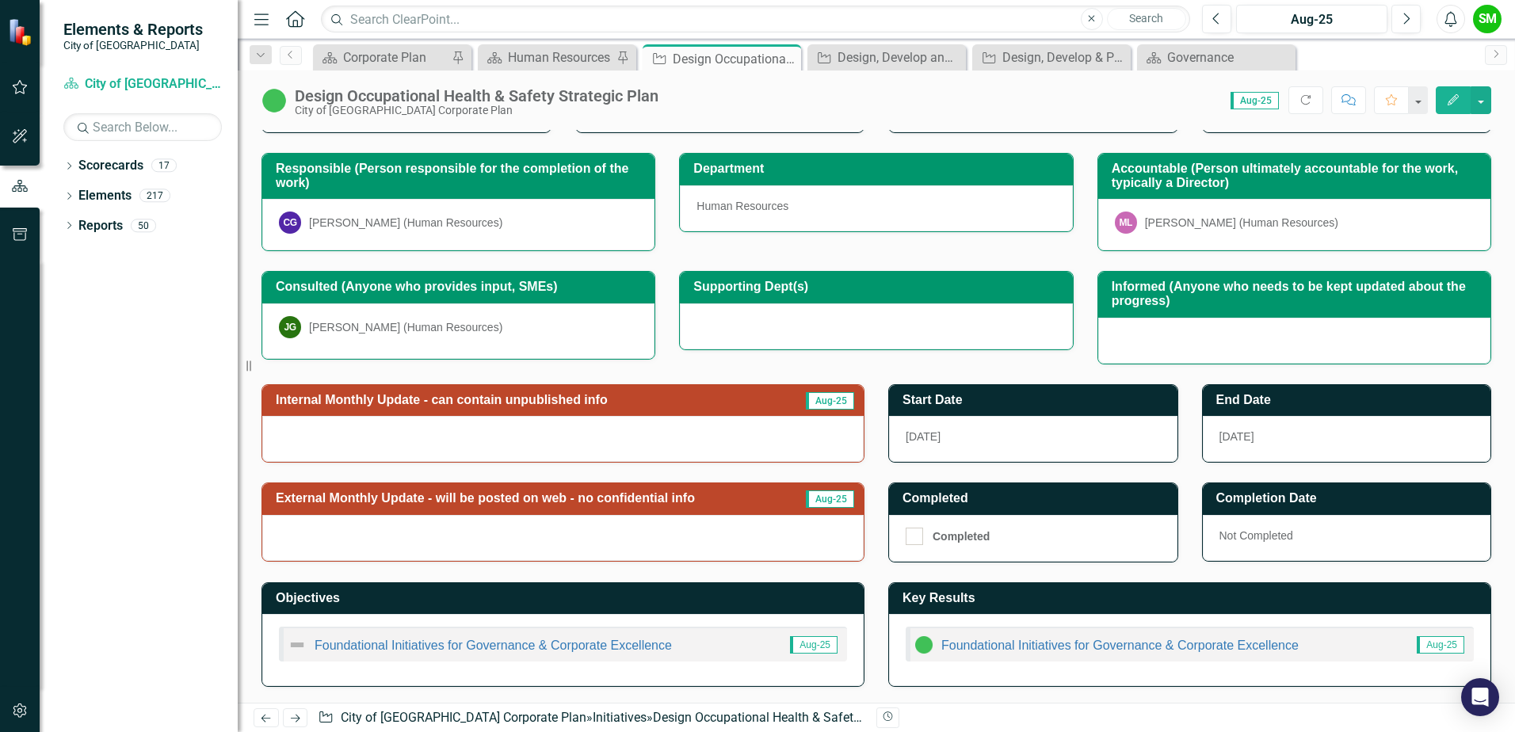
click at [542, 434] on div at bounding box center [563, 439] width 602 height 46
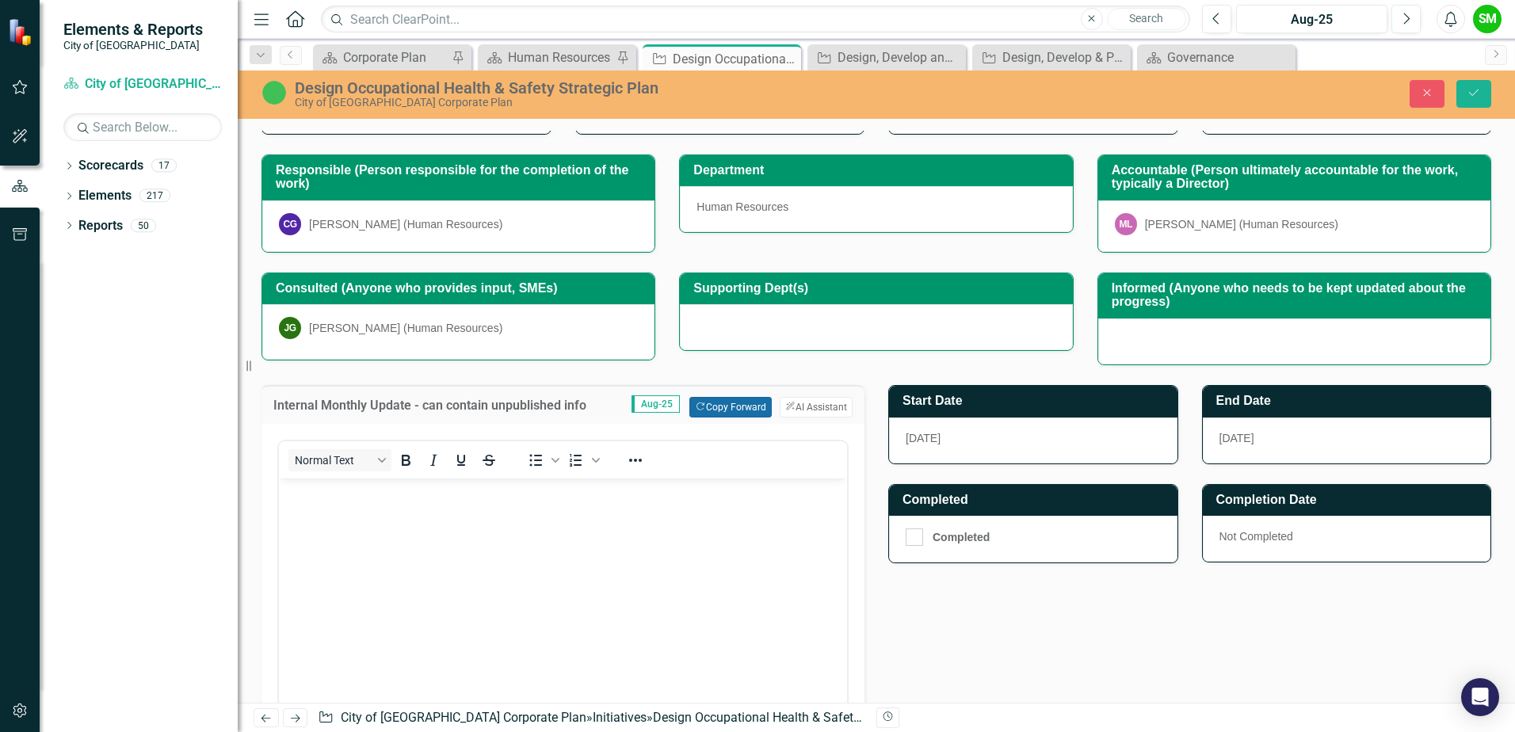
scroll to position [0, 0]
click at [707, 405] on button "Copy Forward Copy Forward" at bounding box center [731, 407] width 82 height 21
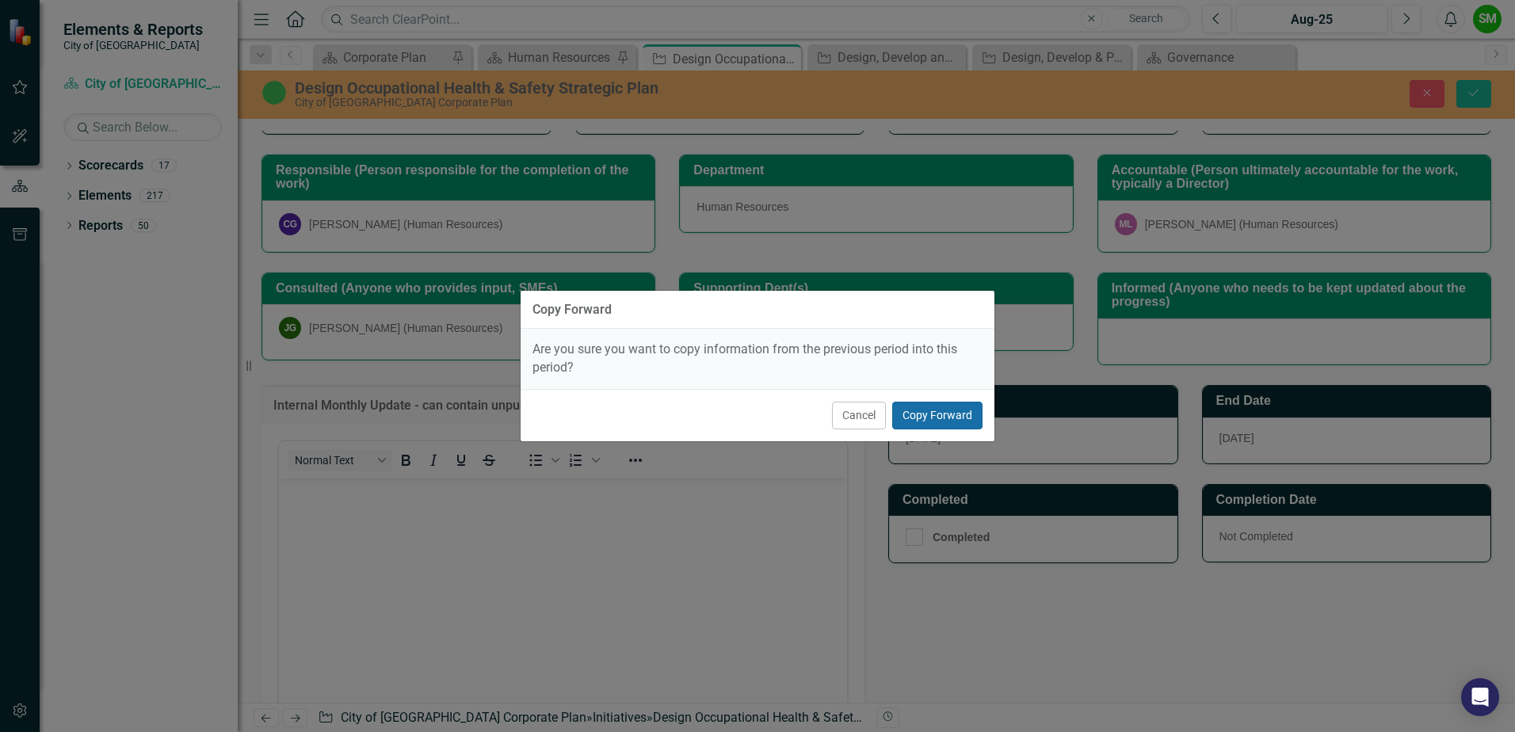
click at [912, 403] on button "Copy Forward" at bounding box center [937, 416] width 90 height 28
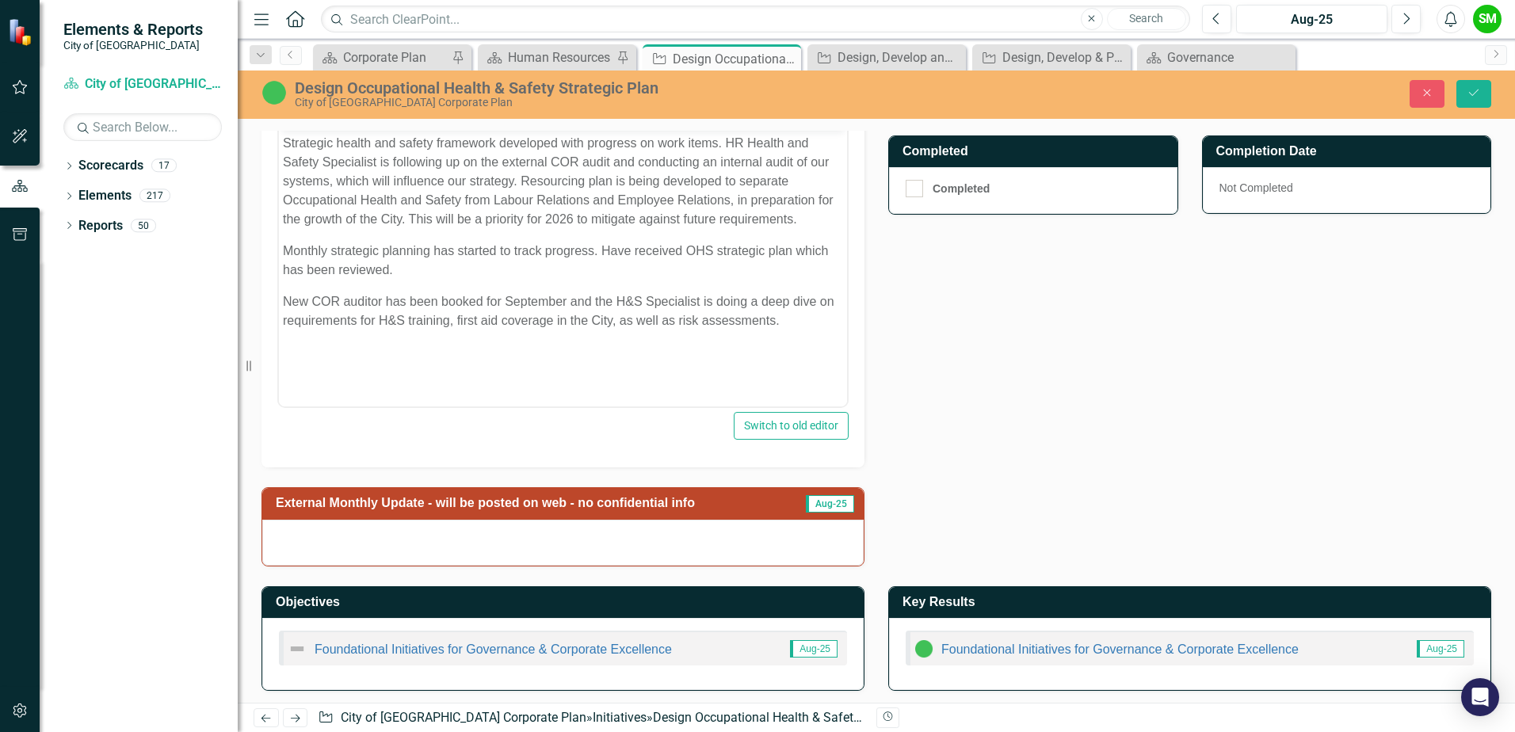
scroll to position [527, 0]
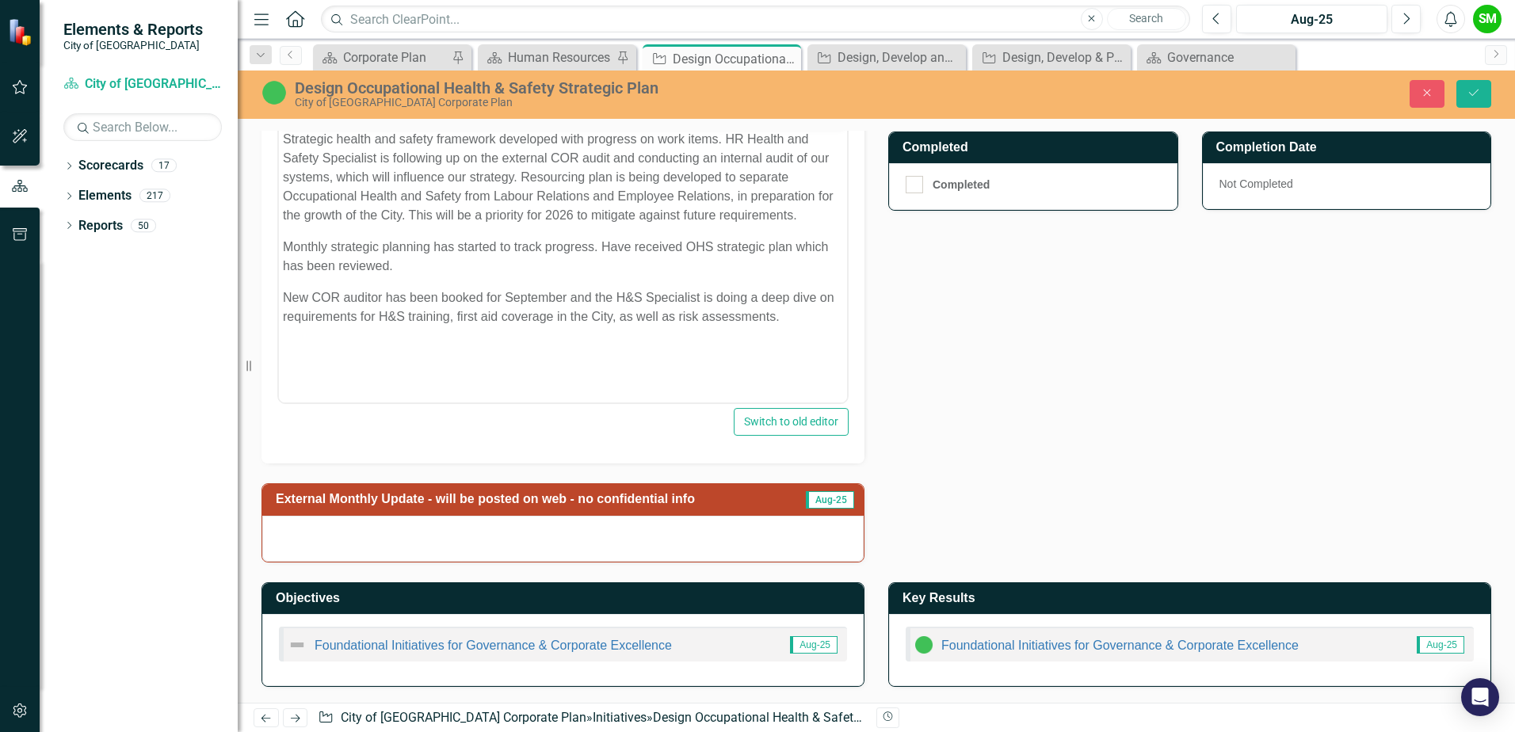
click at [565, 556] on div at bounding box center [563, 539] width 602 height 46
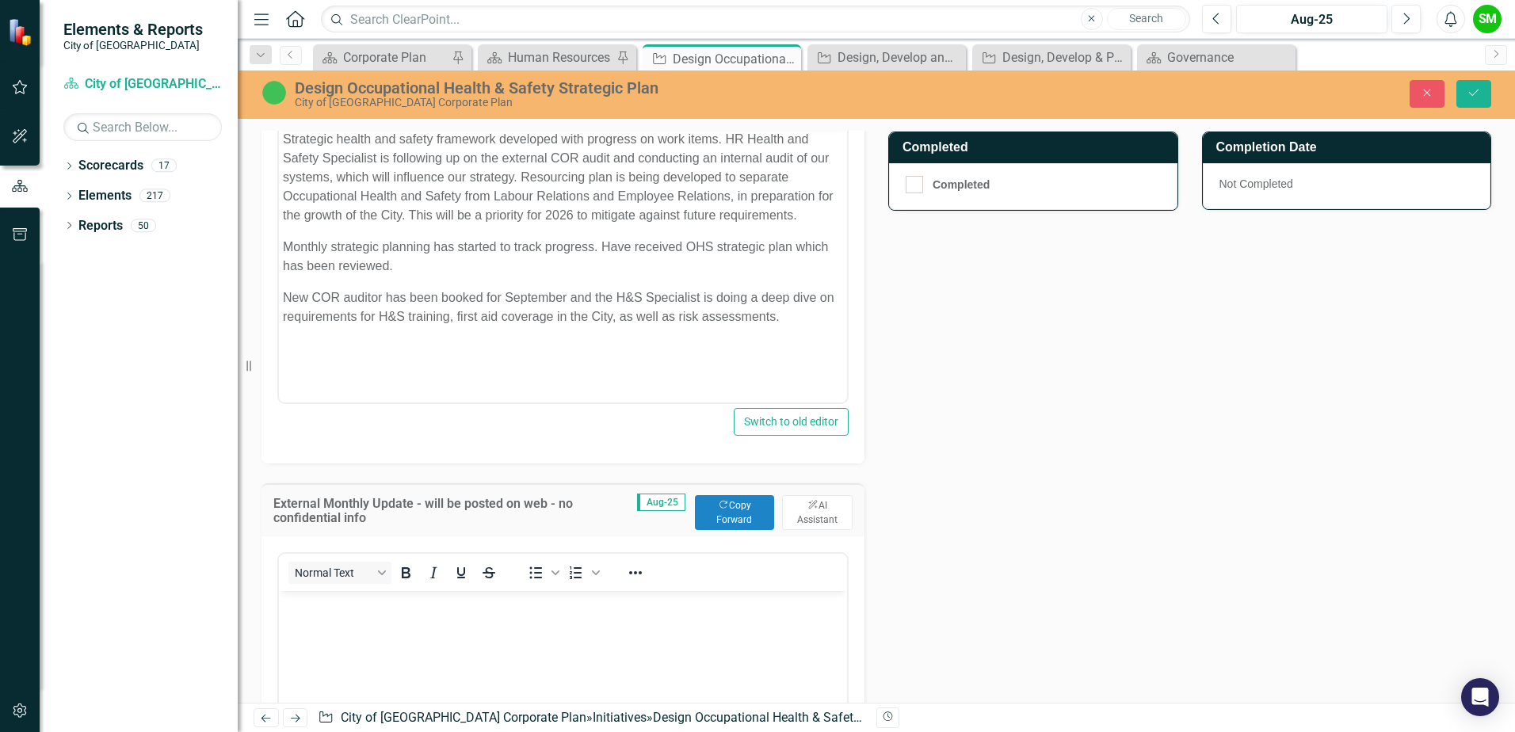
scroll to position [0, 0]
click at [718, 520] on button "Copy Forward Copy Forward" at bounding box center [734, 512] width 79 height 35
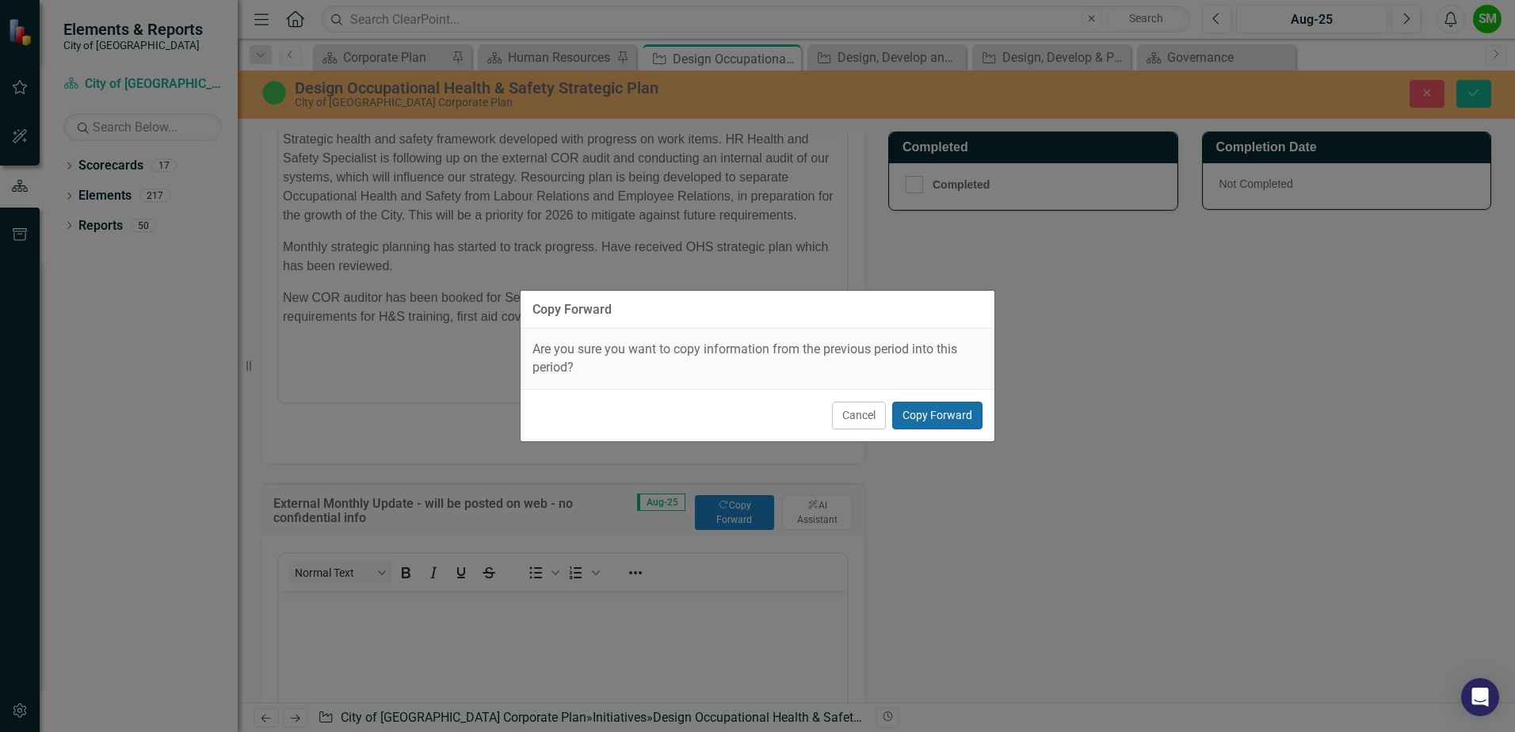
click at [905, 414] on button "Copy Forward" at bounding box center [937, 416] width 90 height 28
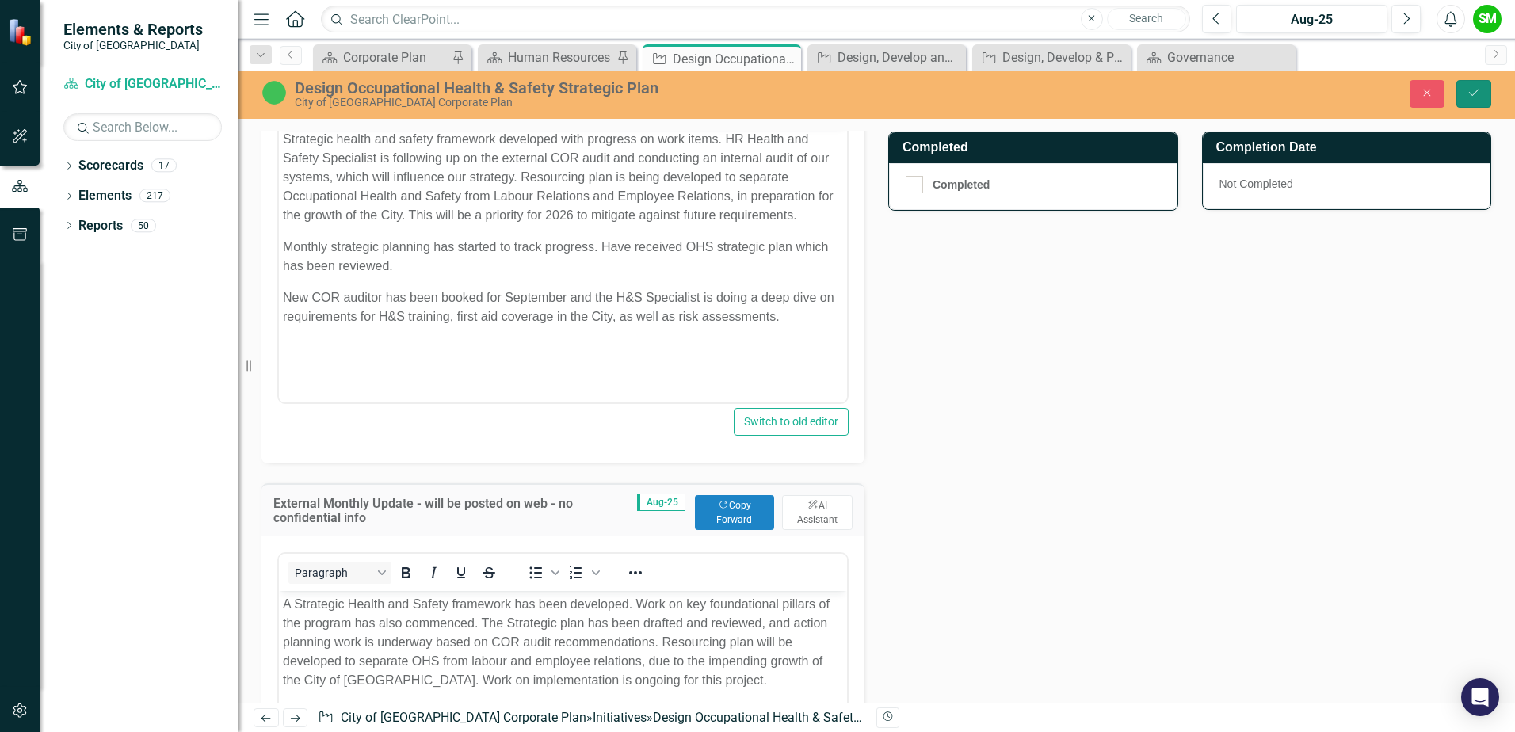
click at [1475, 98] on icon "Save" at bounding box center [1474, 92] width 14 height 11
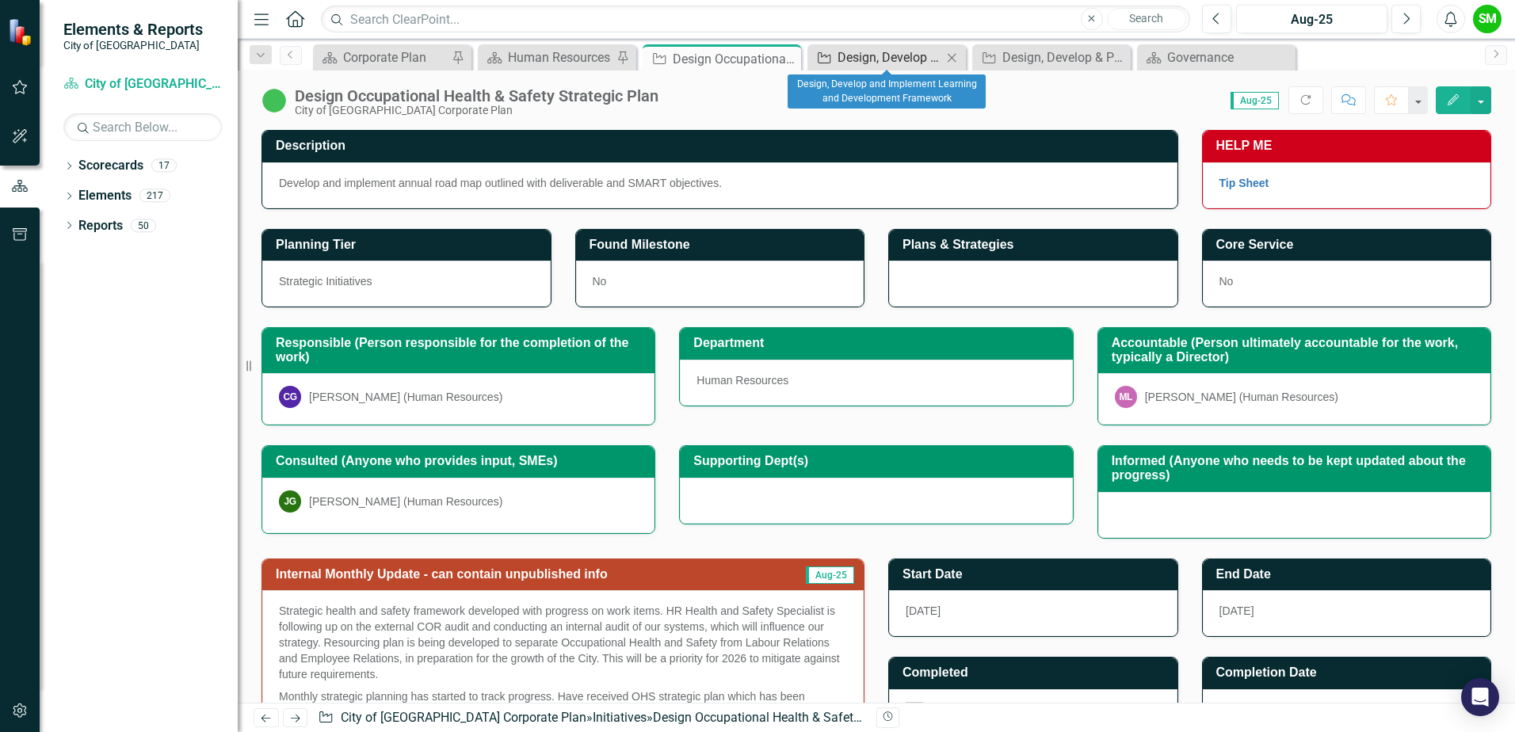
click at [875, 59] on div "Design, Develop and Implement Learning and Development Framework" at bounding box center [890, 58] width 105 height 20
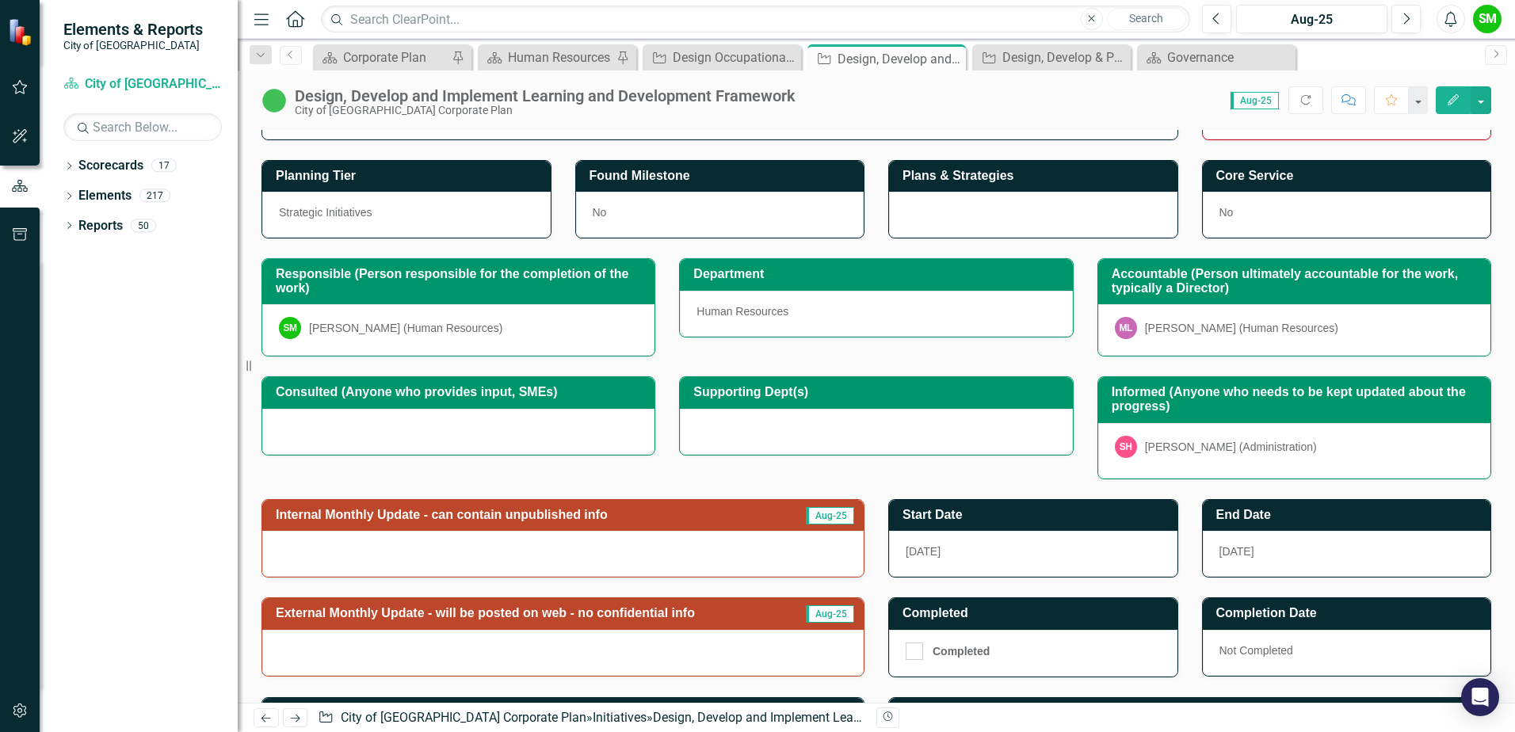
scroll to position [184, 0]
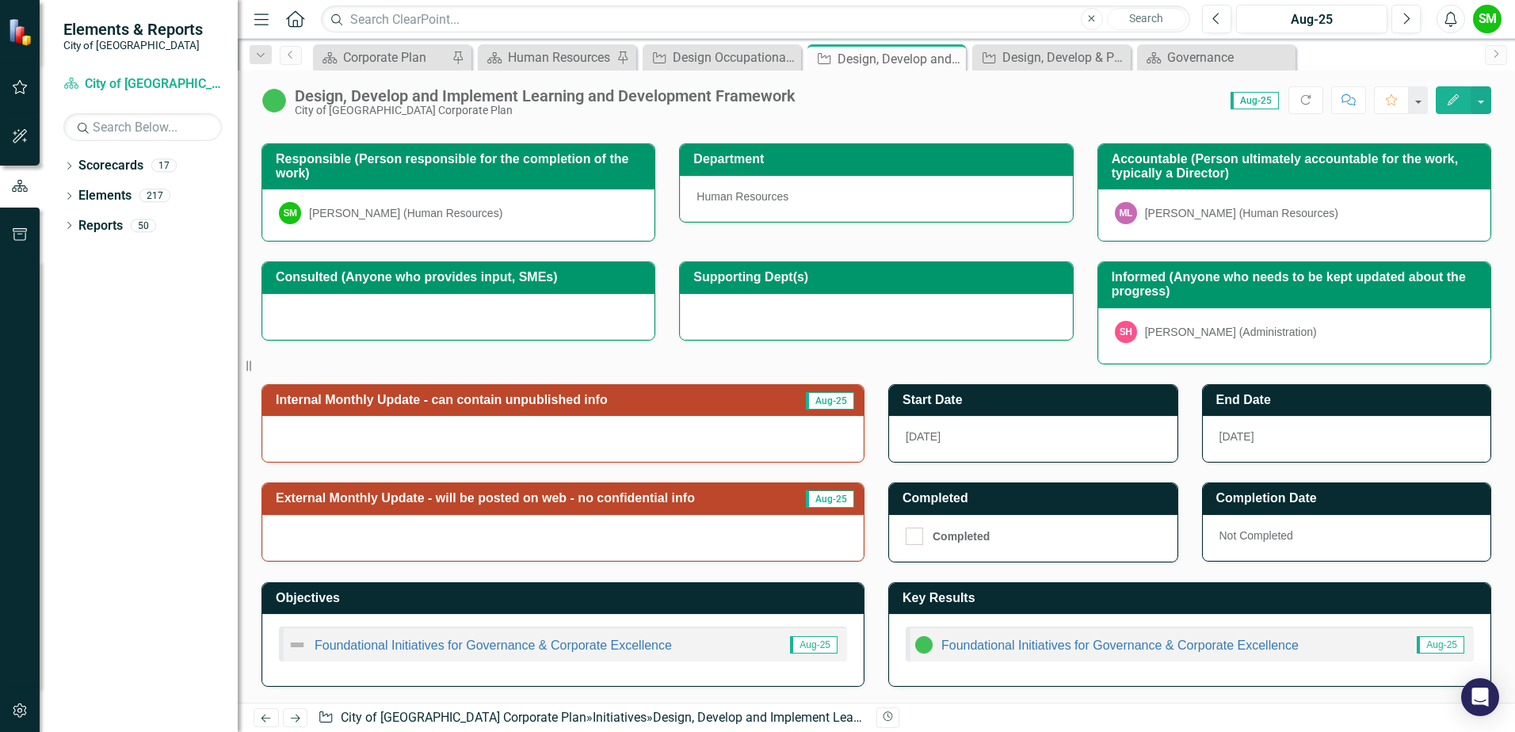
click at [614, 458] on div at bounding box center [563, 439] width 602 height 46
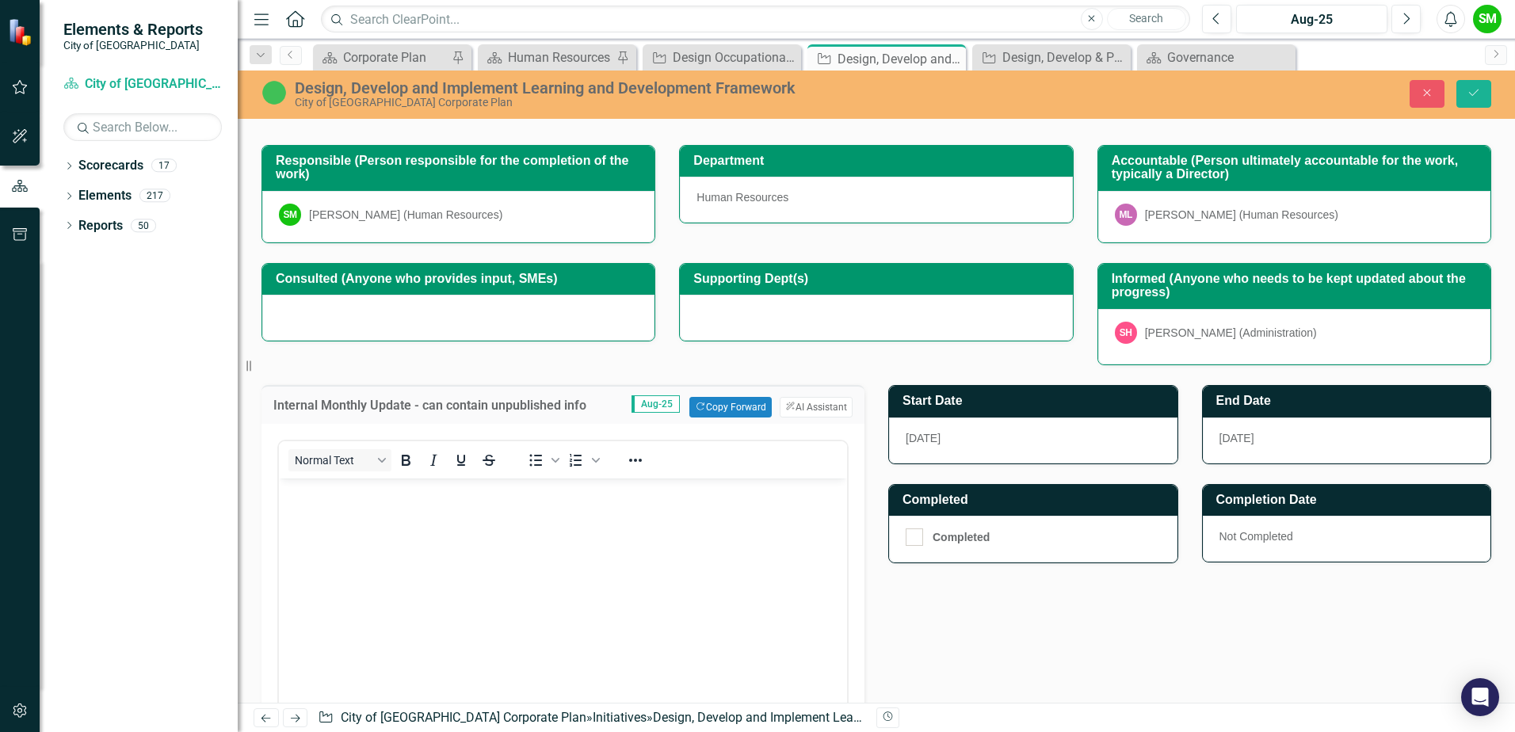
scroll to position [0, 0]
click at [711, 396] on div "Internal Monthly Update - can contain unpublished info Aug-25 Copy Forward Copy…" at bounding box center [563, 404] width 603 height 39
click at [711, 399] on button "Copy Forward Copy Forward" at bounding box center [731, 407] width 82 height 21
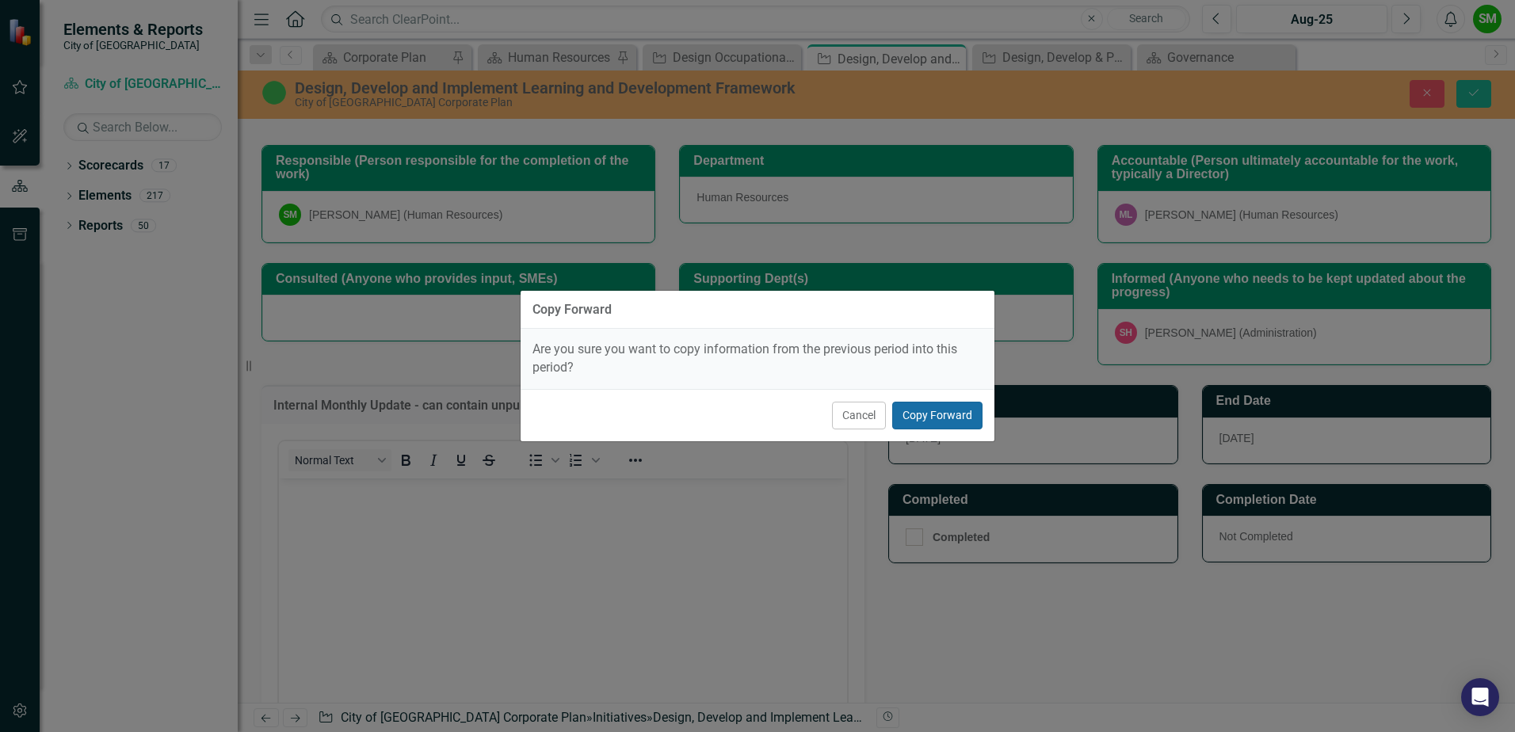
click at [915, 407] on button "Copy Forward" at bounding box center [937, 416] width 90 height 28
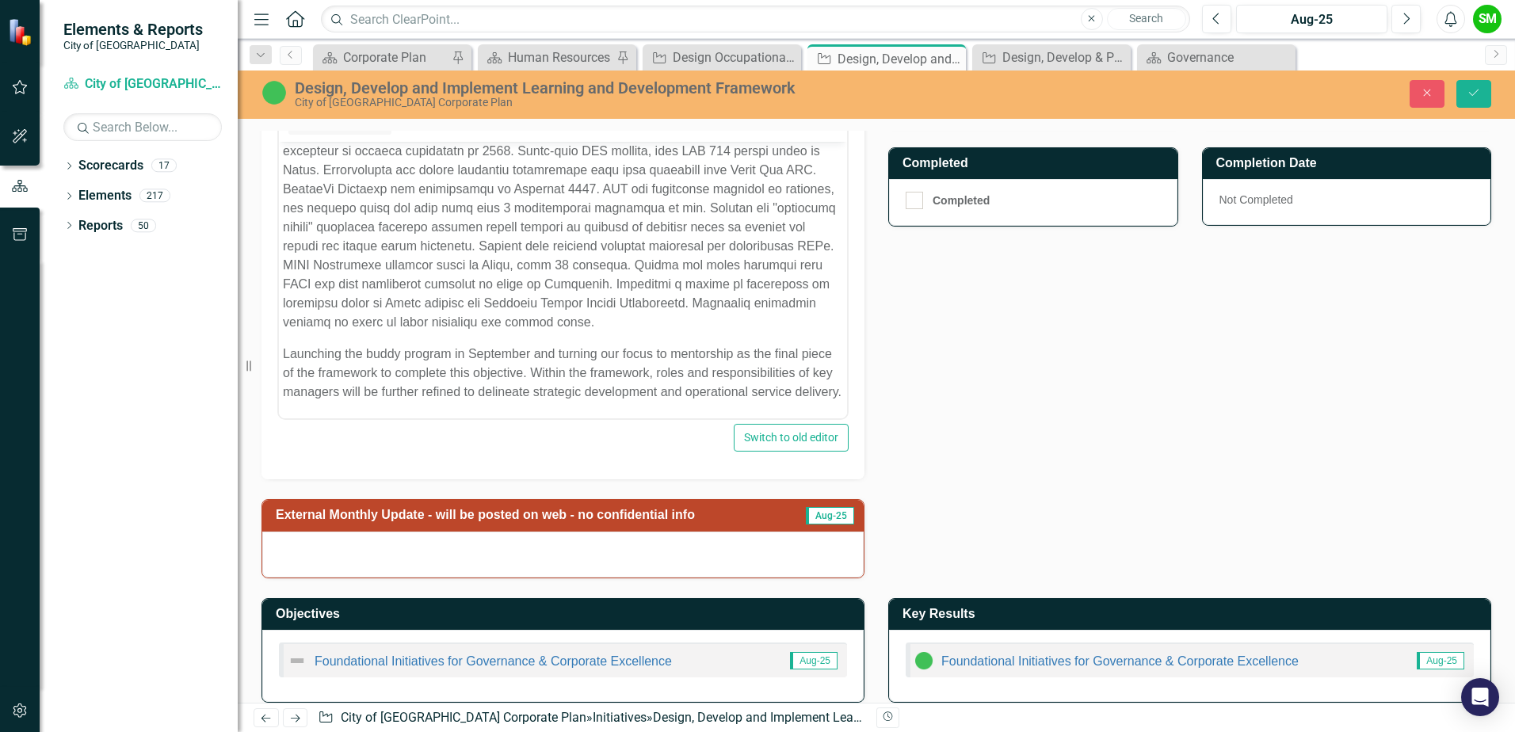
scroll to position [537, 0]
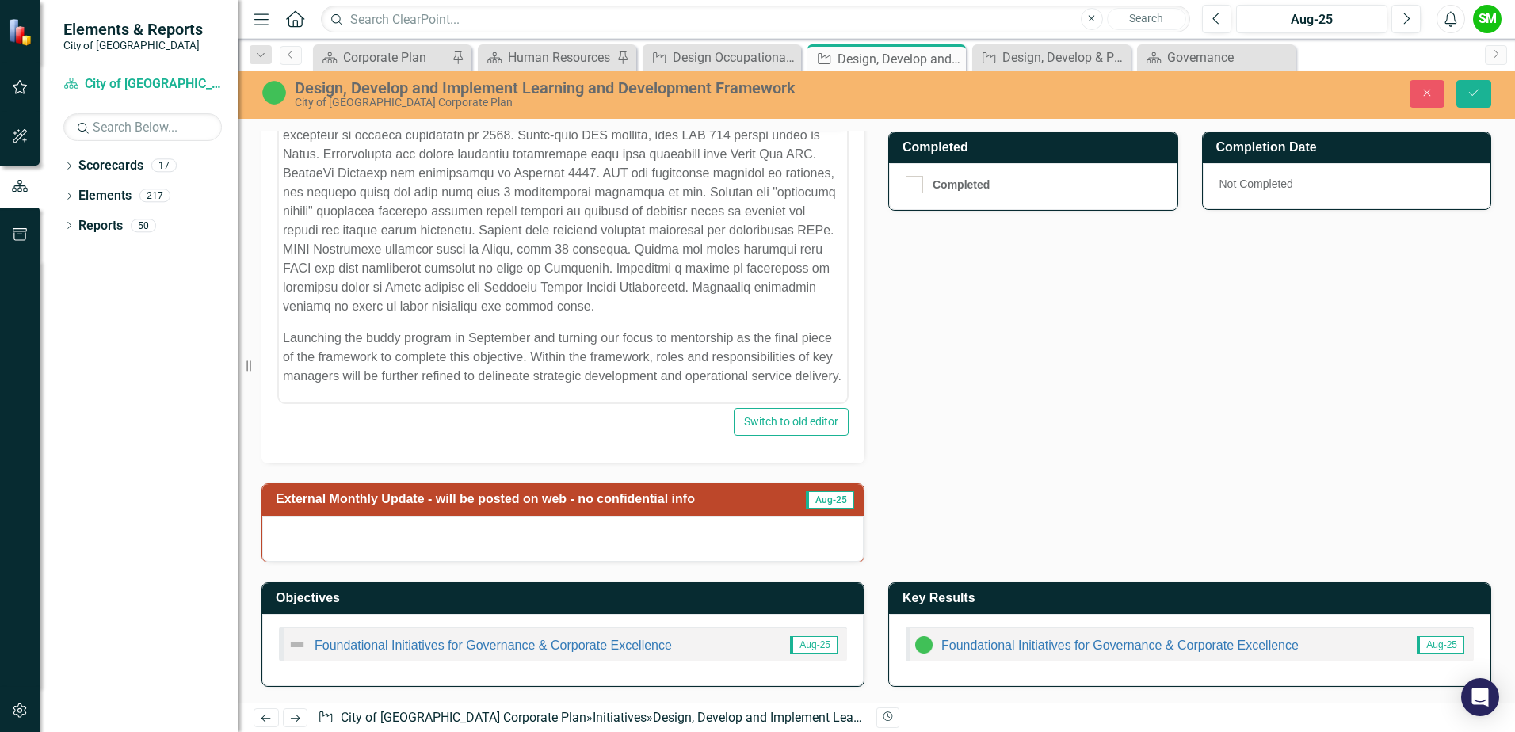
click at [704, 534] on div at bounding box center [563, 539] width 602 height 46
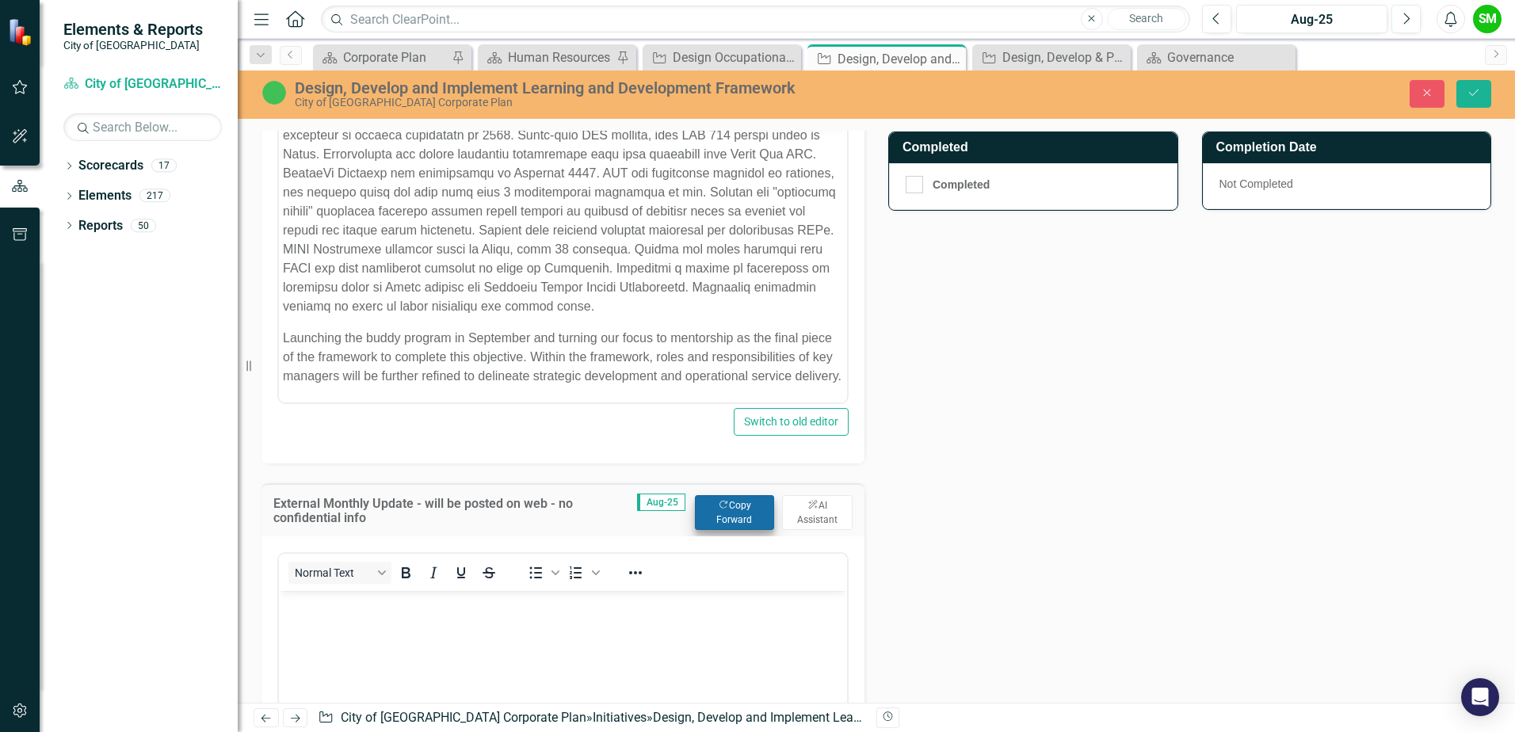
scroll to position [0, 0]
click at [734, 515] on button "Copy Forward Copy Forward" at bounding box center [734, 512] width 79 height 35
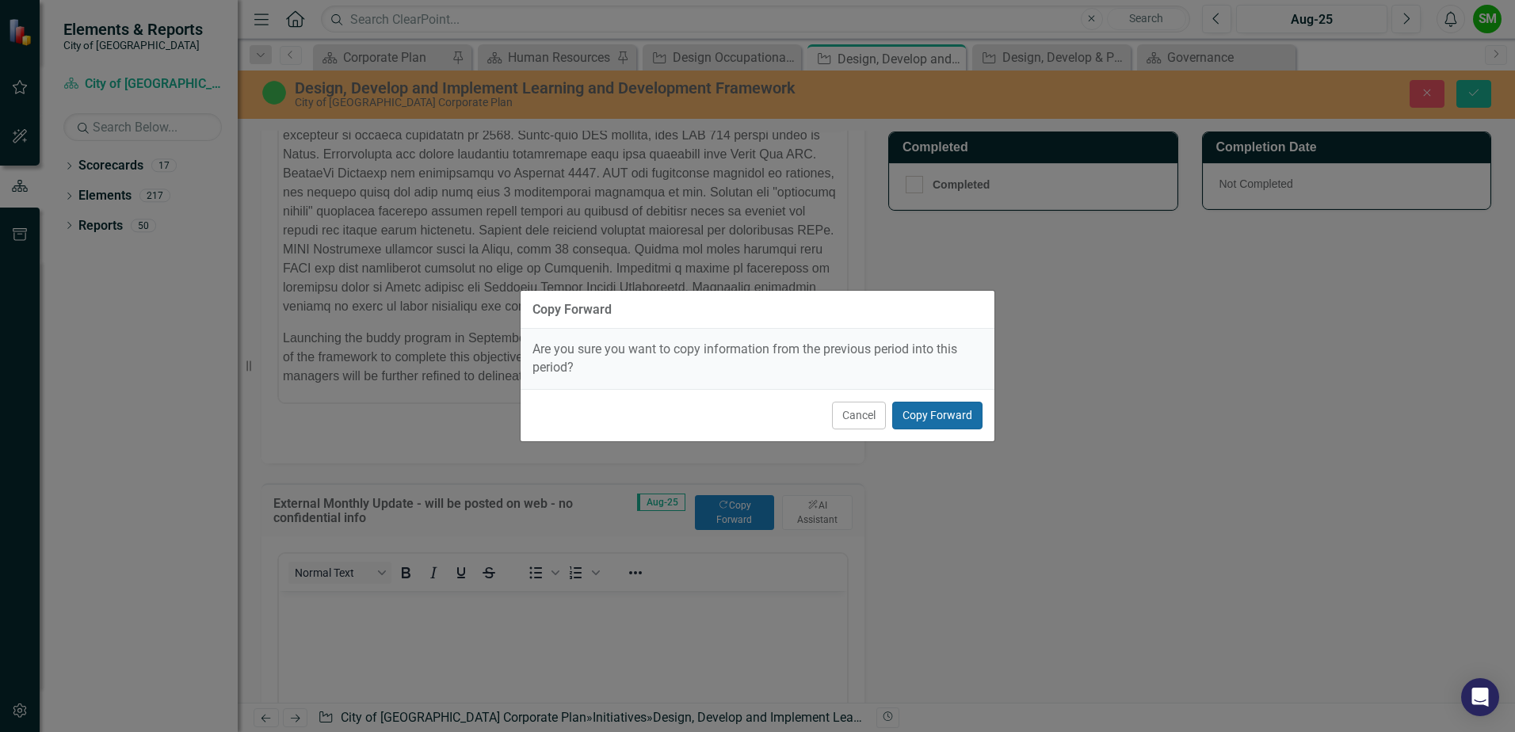
click at [895, 411] on button "Copy Forward" at bounding box center [937, 416] width 90 height 28
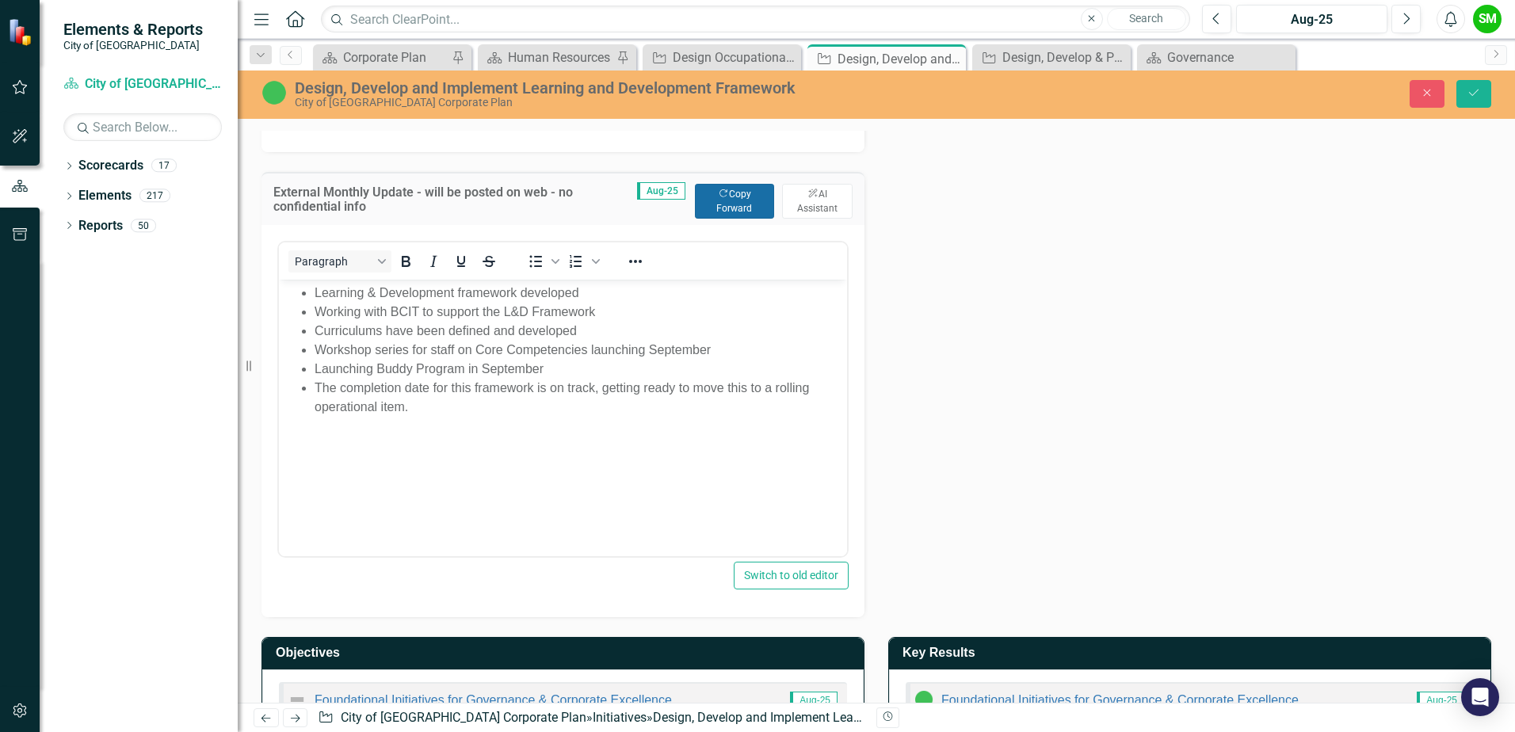
scroll to position [854, 0]
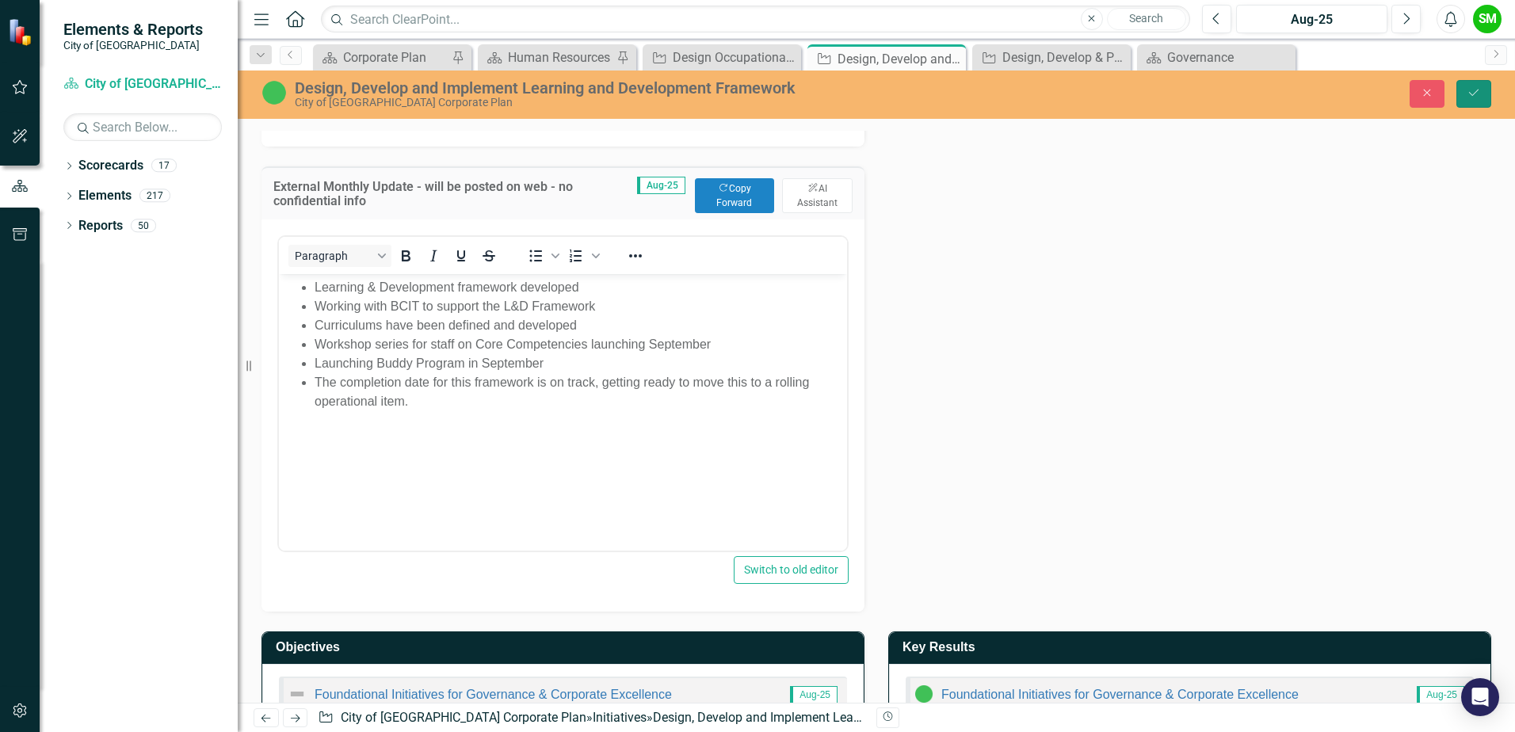
click at [1462, 87] on button "Save" at bounding box center [1474, 94] width 35 height 28
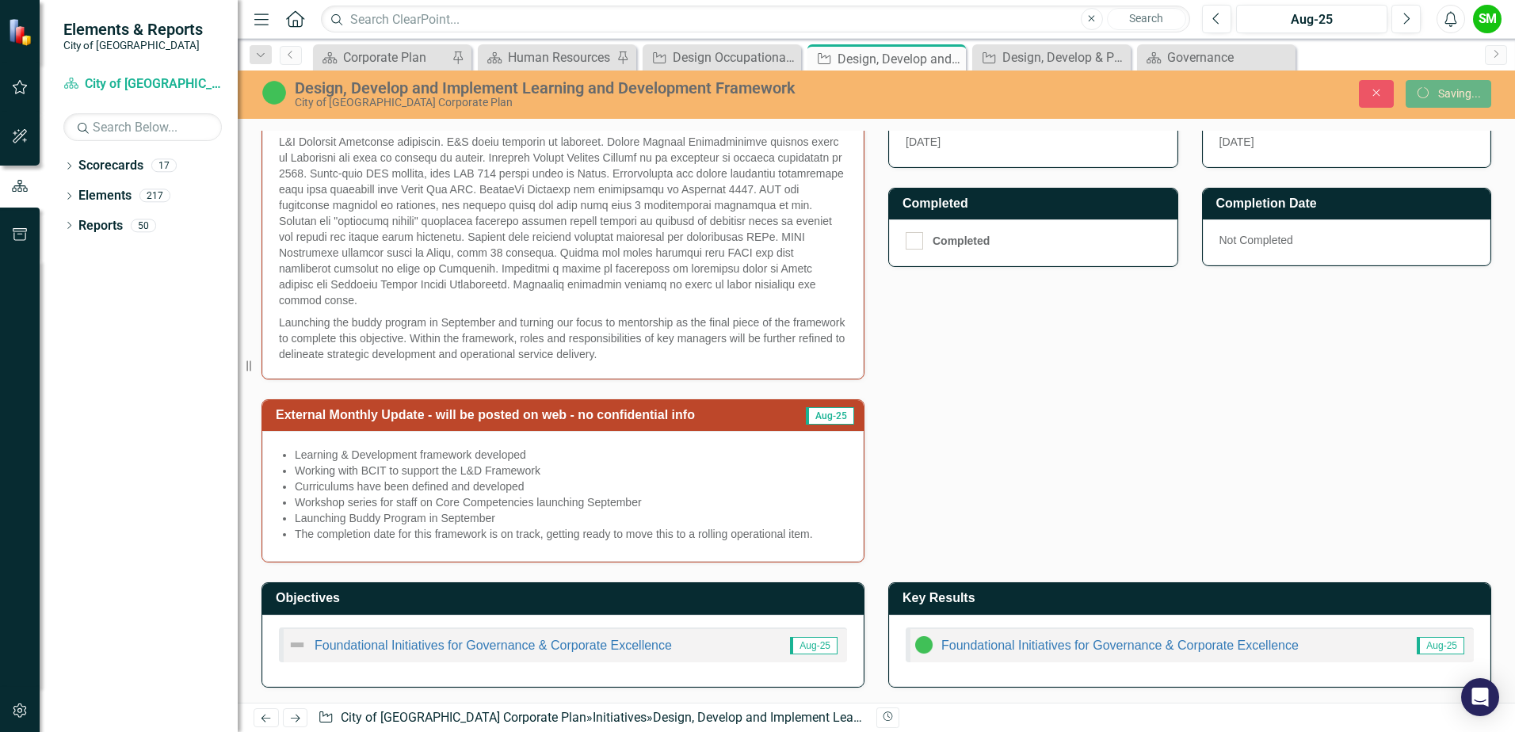
scroll to position [0, 0]
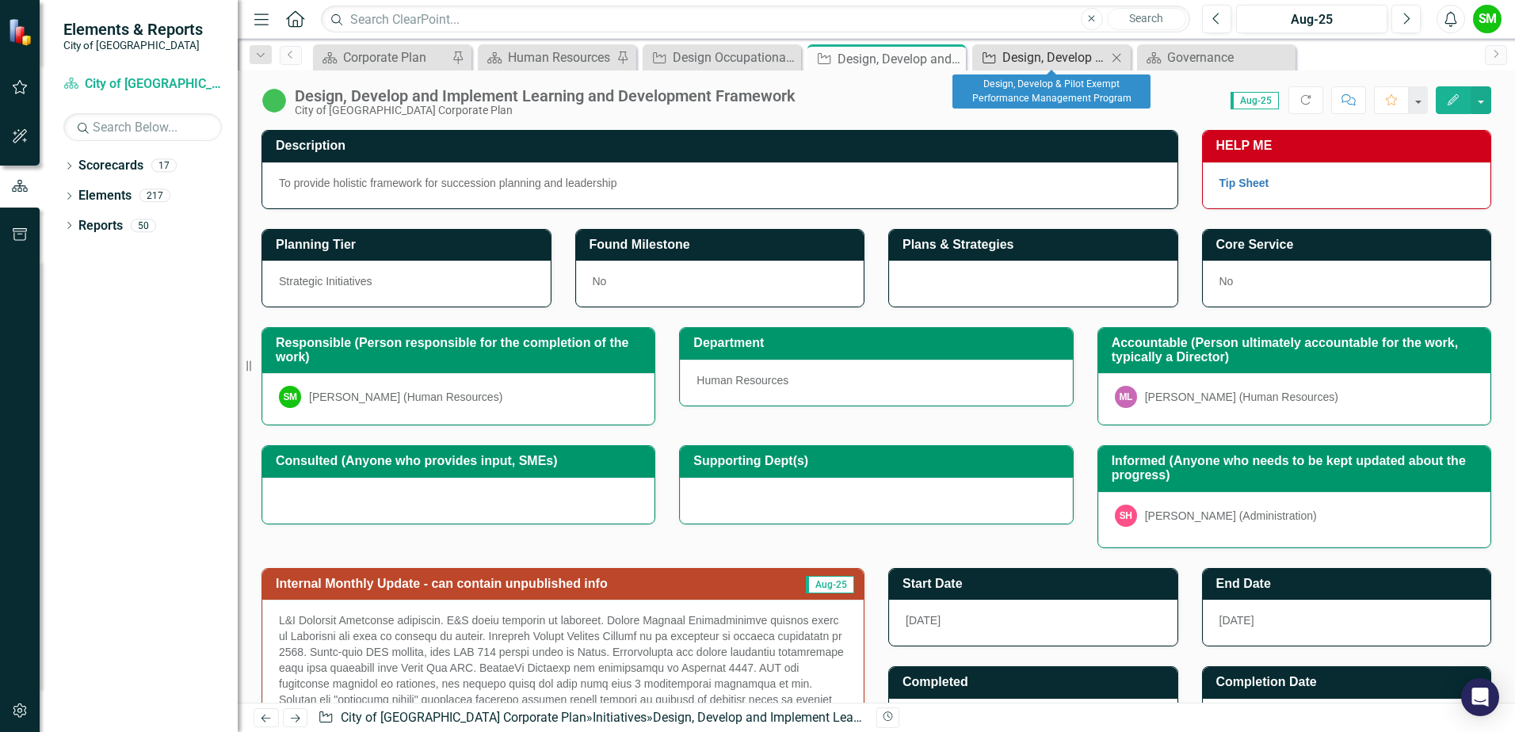
click at [1079, 55] on div "Design, Develop & Pilot Exempt Performance Management Program" at bounding box center [1055, 58] width 105 height 20
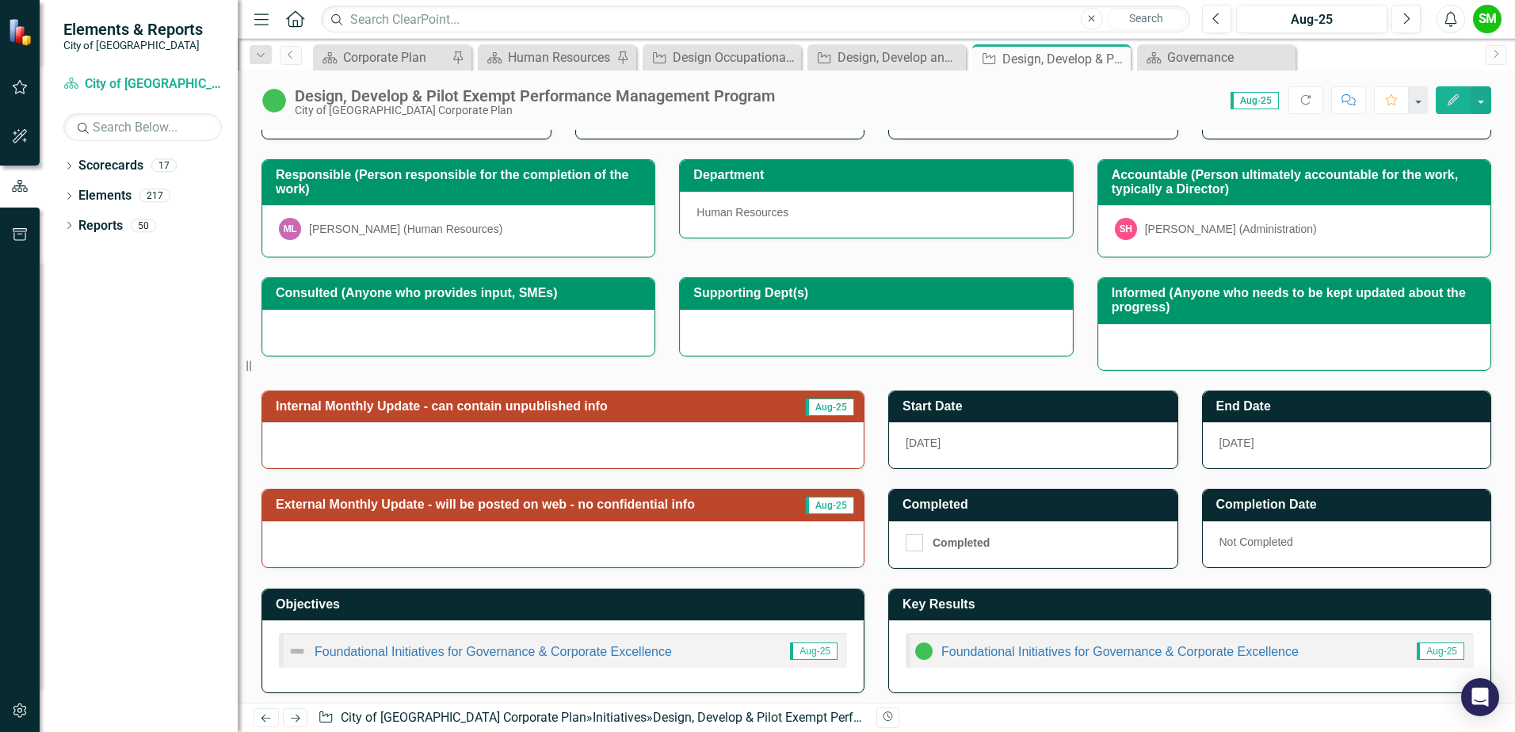
scroll to position [189, 0]
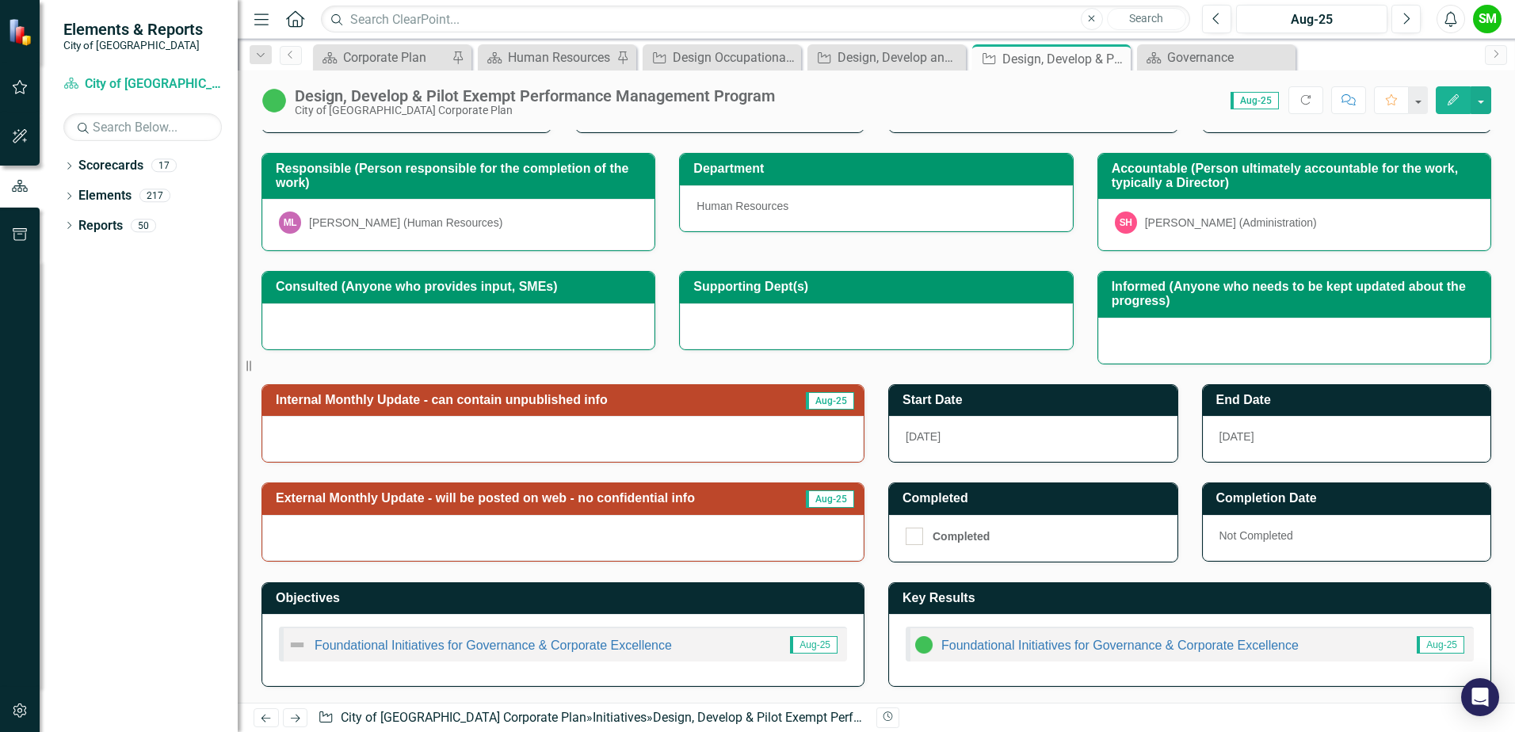
click at [685, 419] on div at bounding box center [563, 439] width 602 height 46
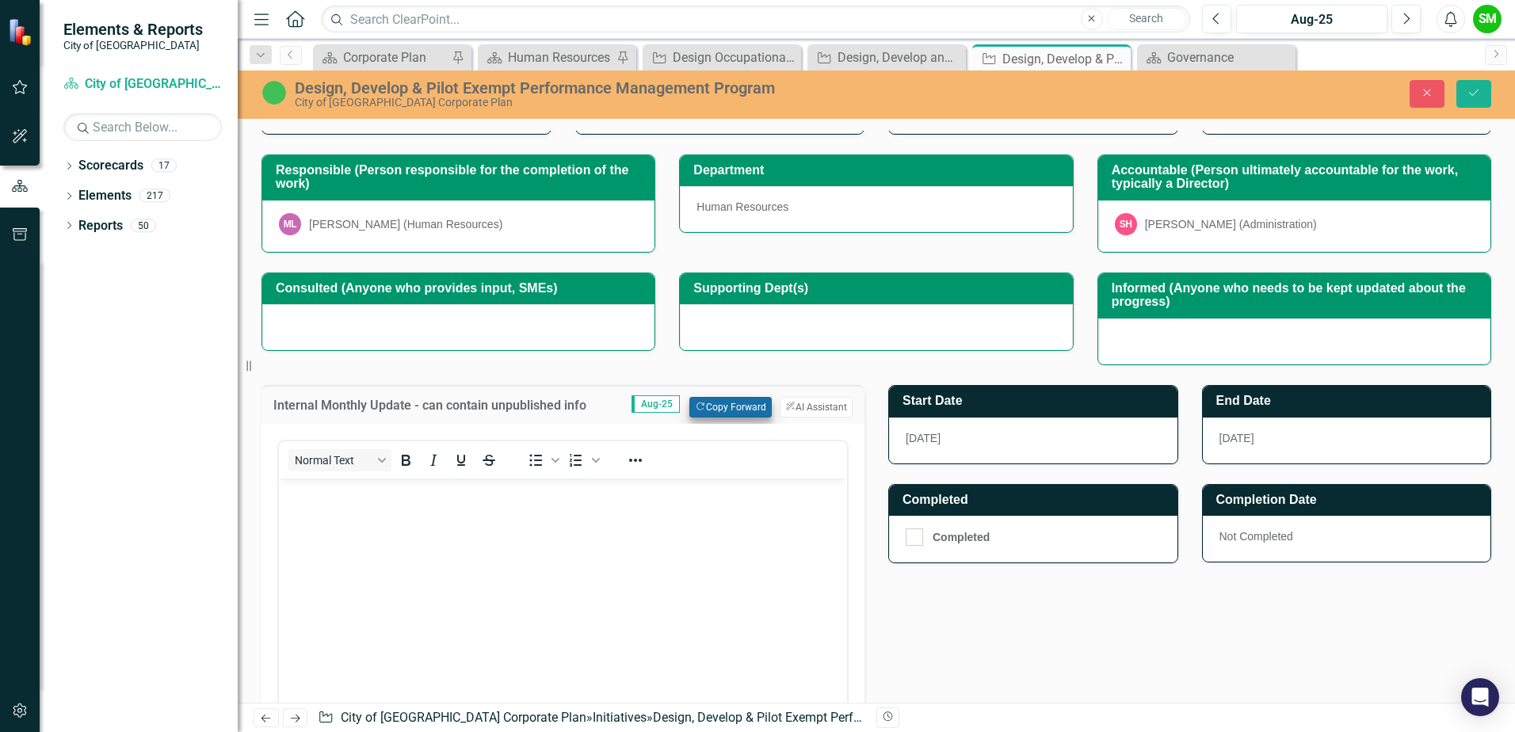
scroll to position [0, 0]
click at [725, 407] on button "Copy Forward Copy Forward" at bounding box center [731, 407] width 82 height 21
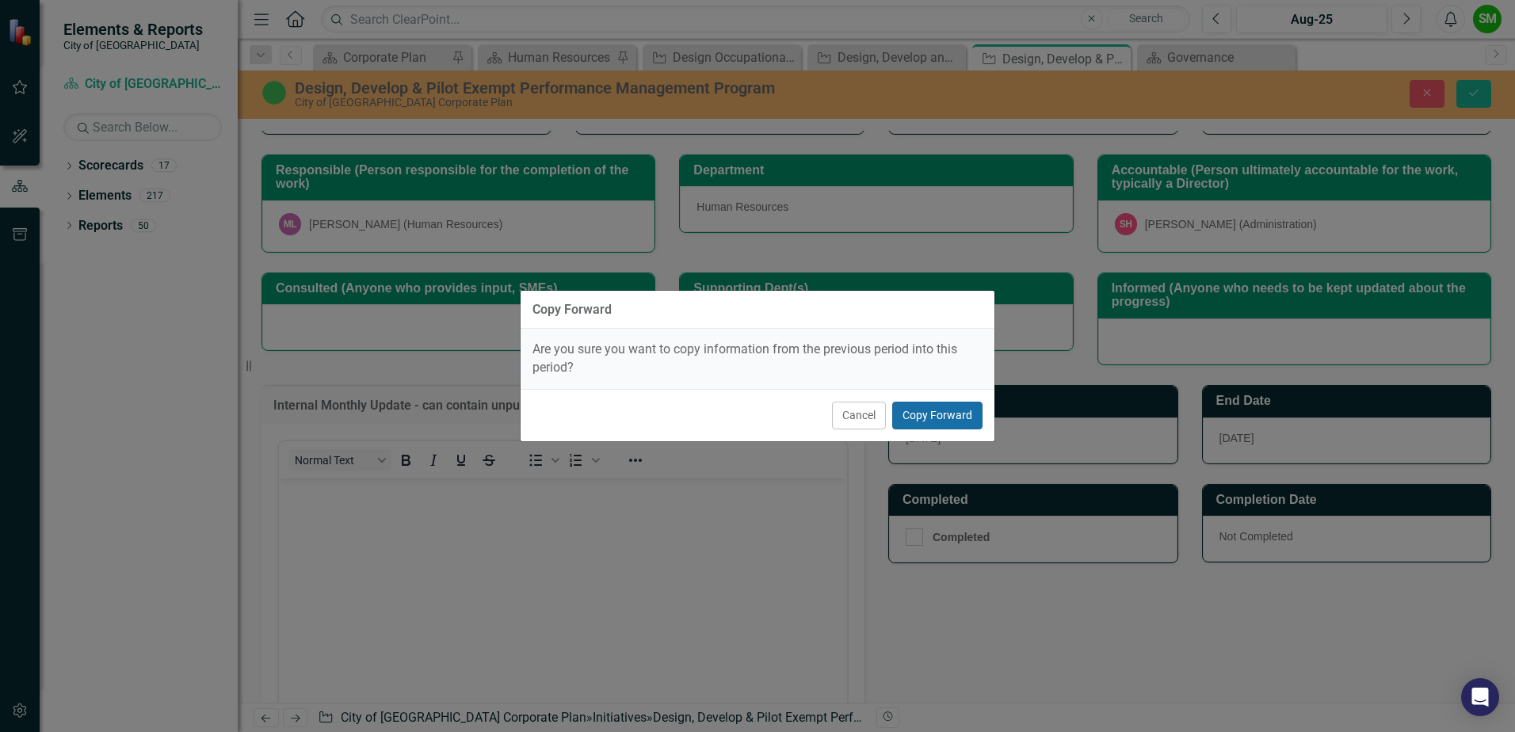
click at [912, 417] on button "Copy Forward" at bounding box center [937, 416] width 90 height 28
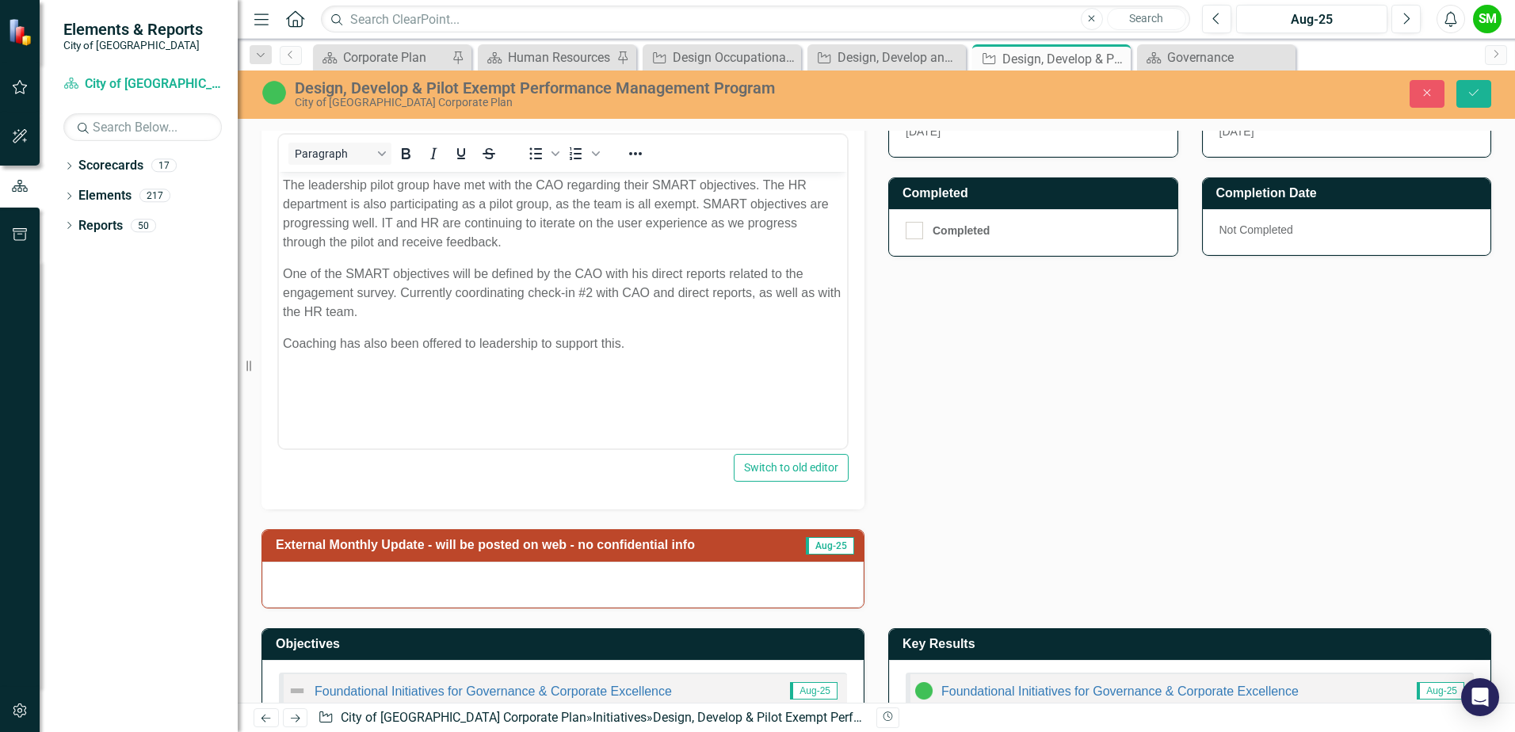
scroll to position [542, 0]
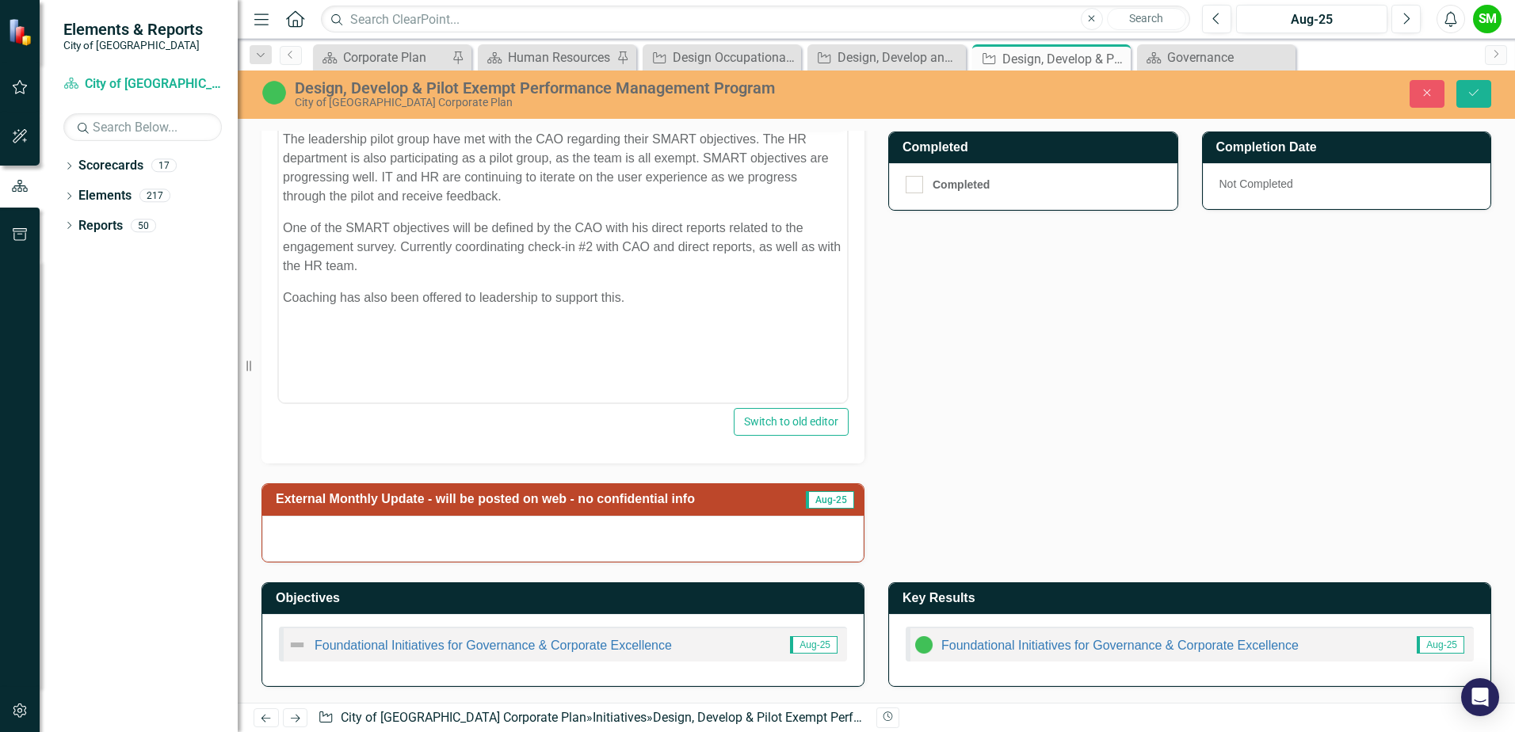
click at [714, 548] on div at bounding box center [563, 539] width 602 height 46
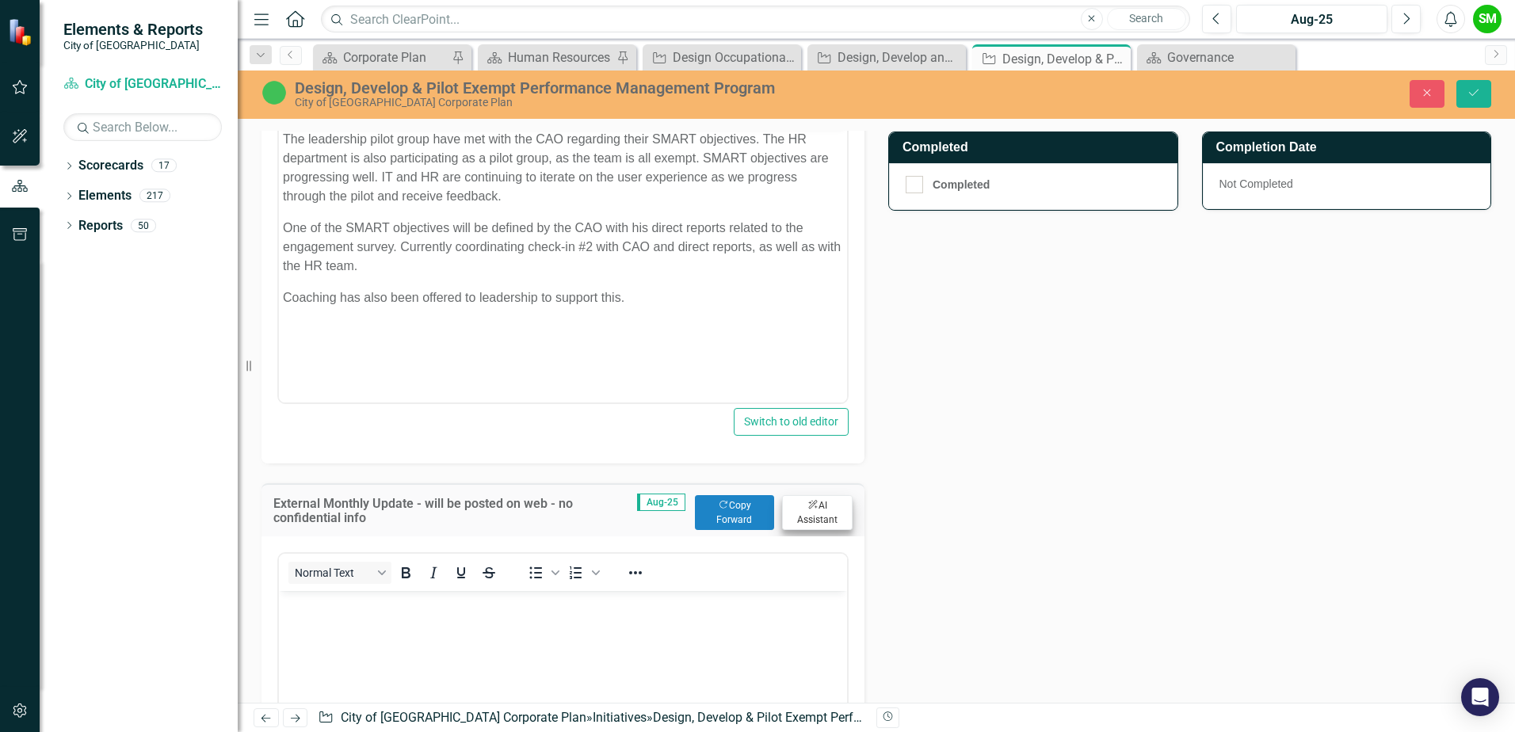
scroll to position [0, 0]
click at [726, 513] on button "Copy Forward Copy Forward" at bounding box center [734, 512] width 79 height 35
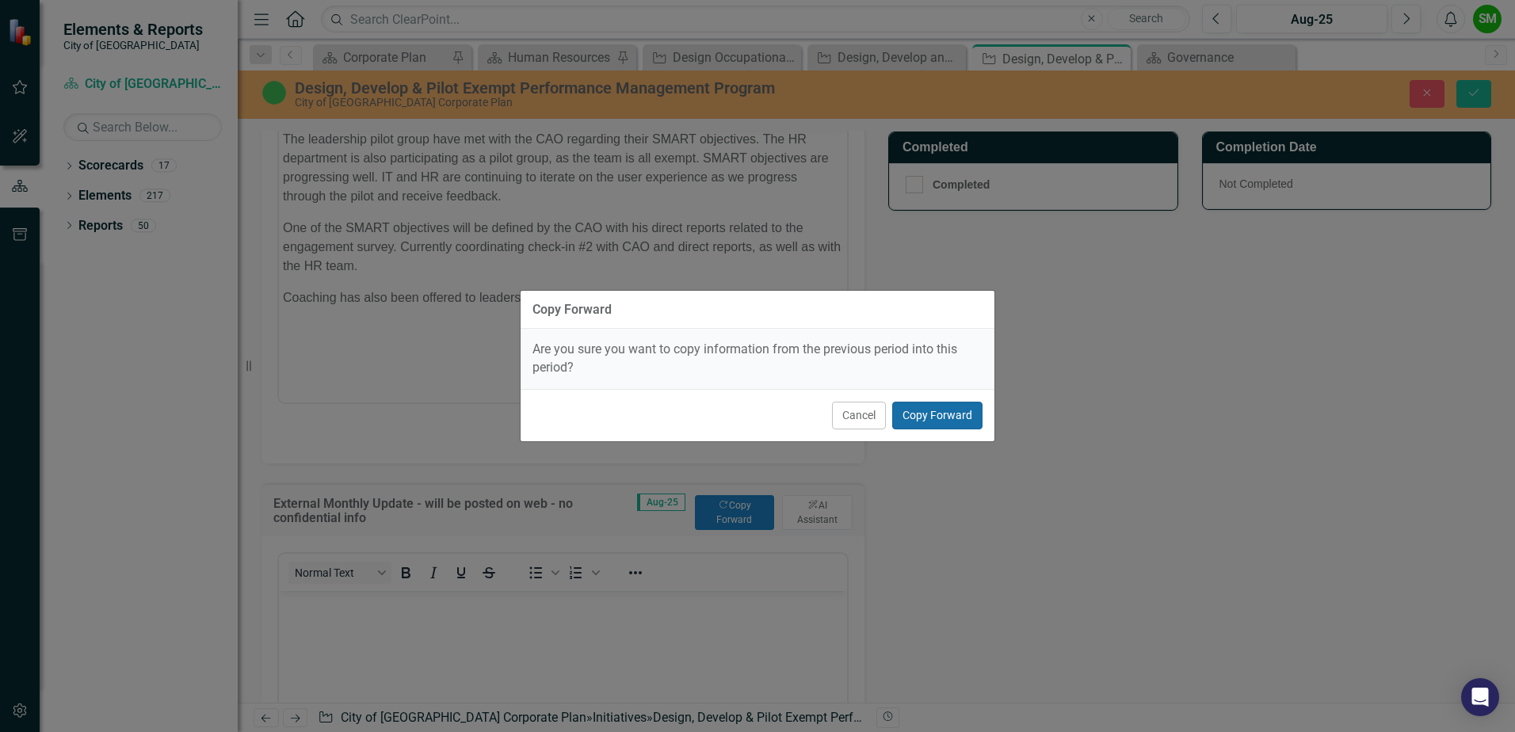
click at [937, 407] on button "Copy Forward" at bounding box center [937, 416] width 90 height 28
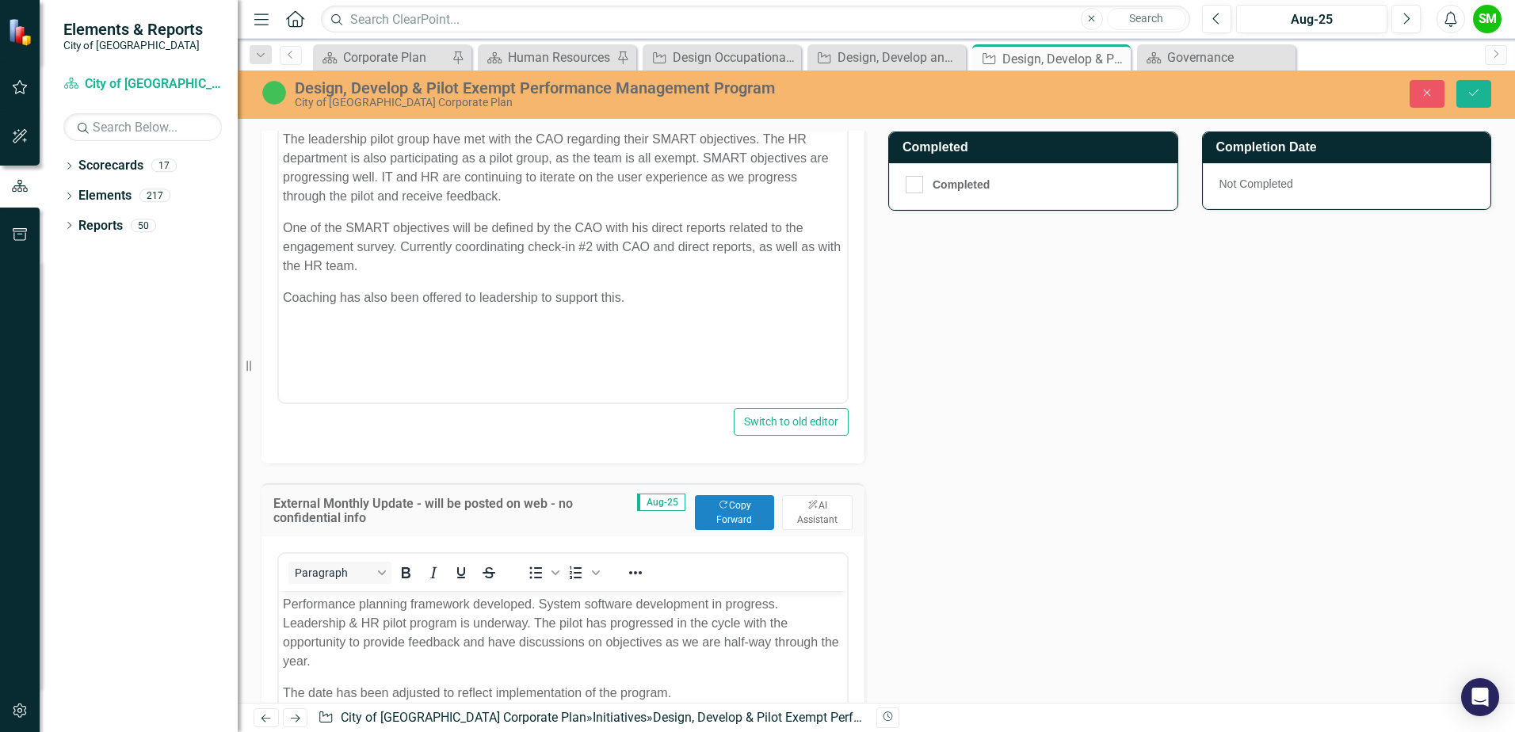
click at [1497, 97] on div "Close Save" at bounding box center [1249, 94] width 509 height 28
click at [1486, 93] on button "Save" at bounding box center [1474, 94] width 35 height 28
